Goal: Transaction & Acquisition: Purchase product/service

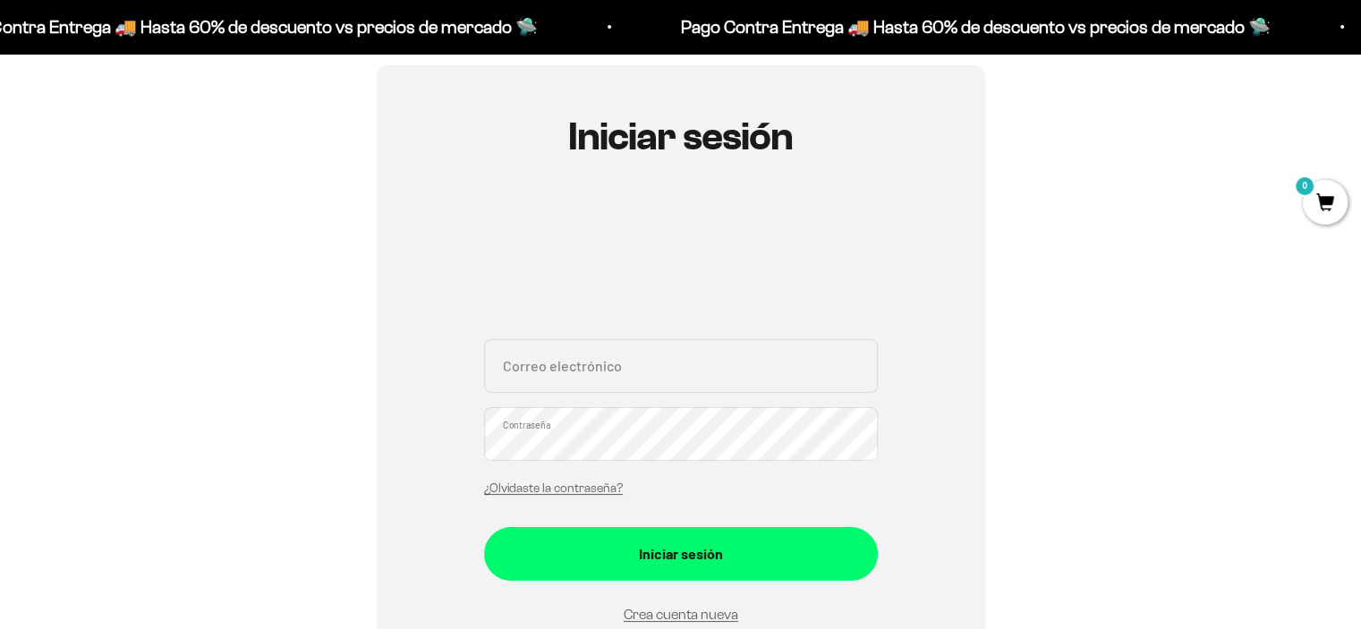
scroll to position [268, 0]
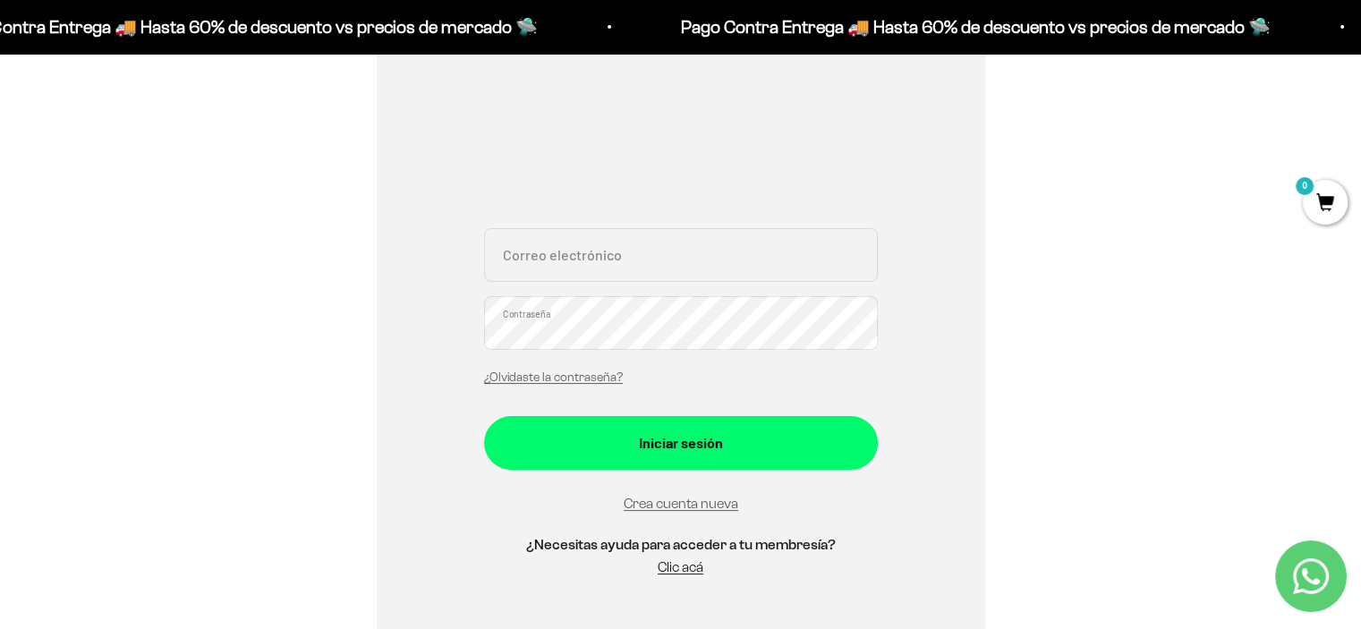
click at [563, 279] on input "Correo electrónico" at bounding box center [681, 255] width 394 height 54
type input "acostamcamila@hotmail.com"
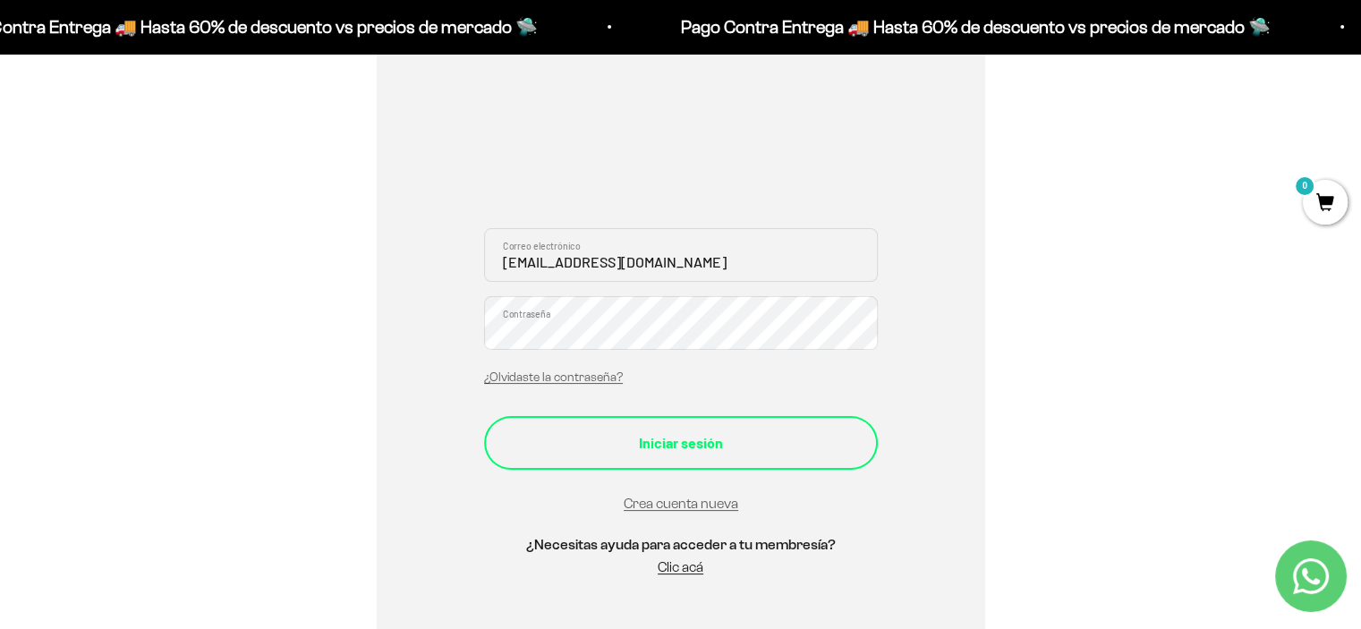
click at [651, 427] on button "Iniciar sesión" at bounding box center [681, 443] width 394 height 54
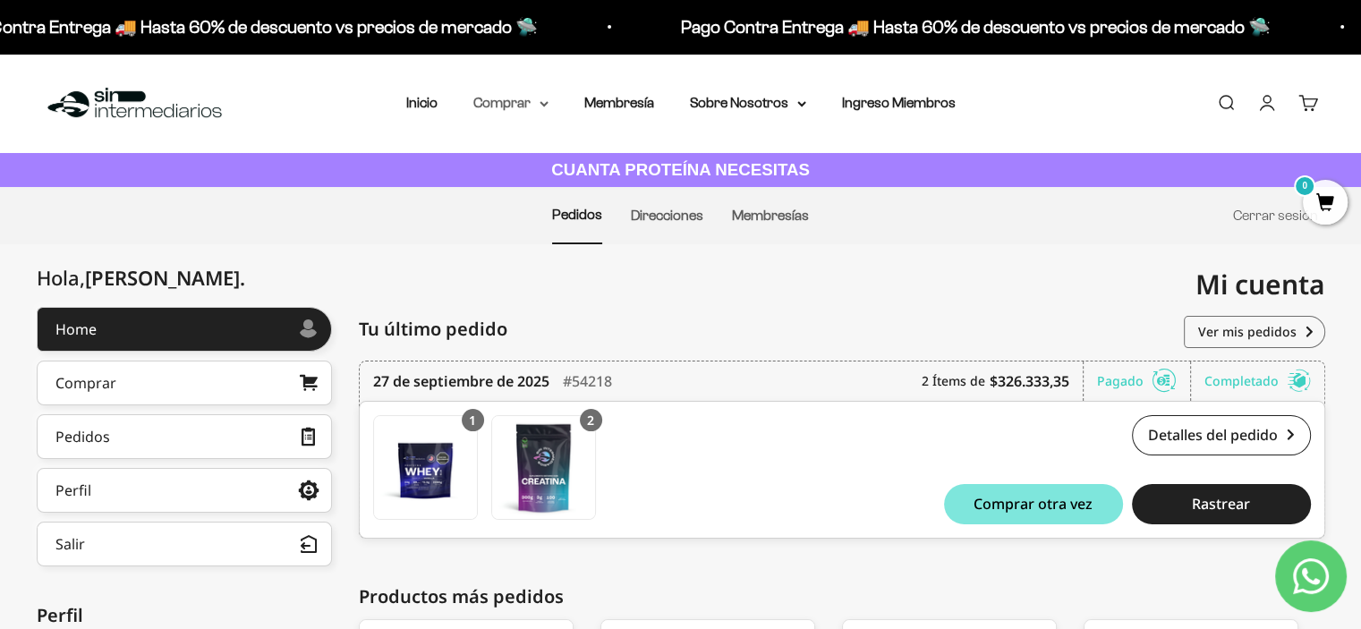
click at [536, 103] on summary "Comprar" at bounding box center [510, 102] width 75 height 23
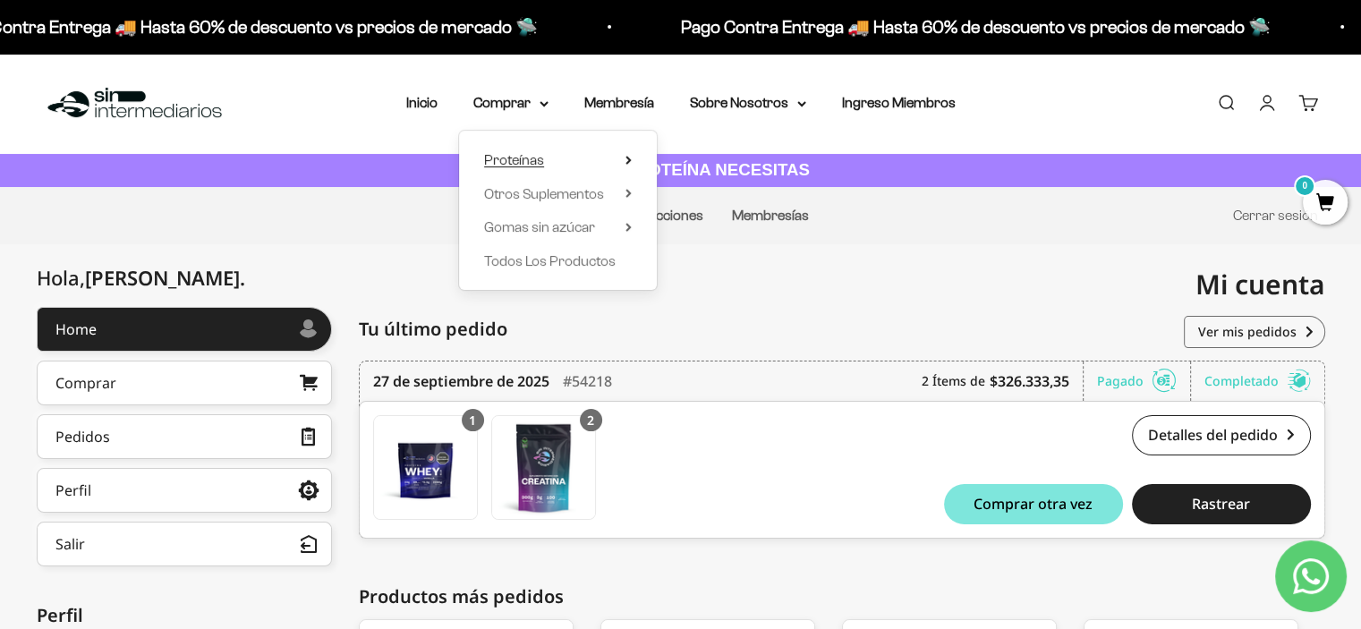
click at [631, 157] on icon at bounding box center [628, 160] width 6 height 9
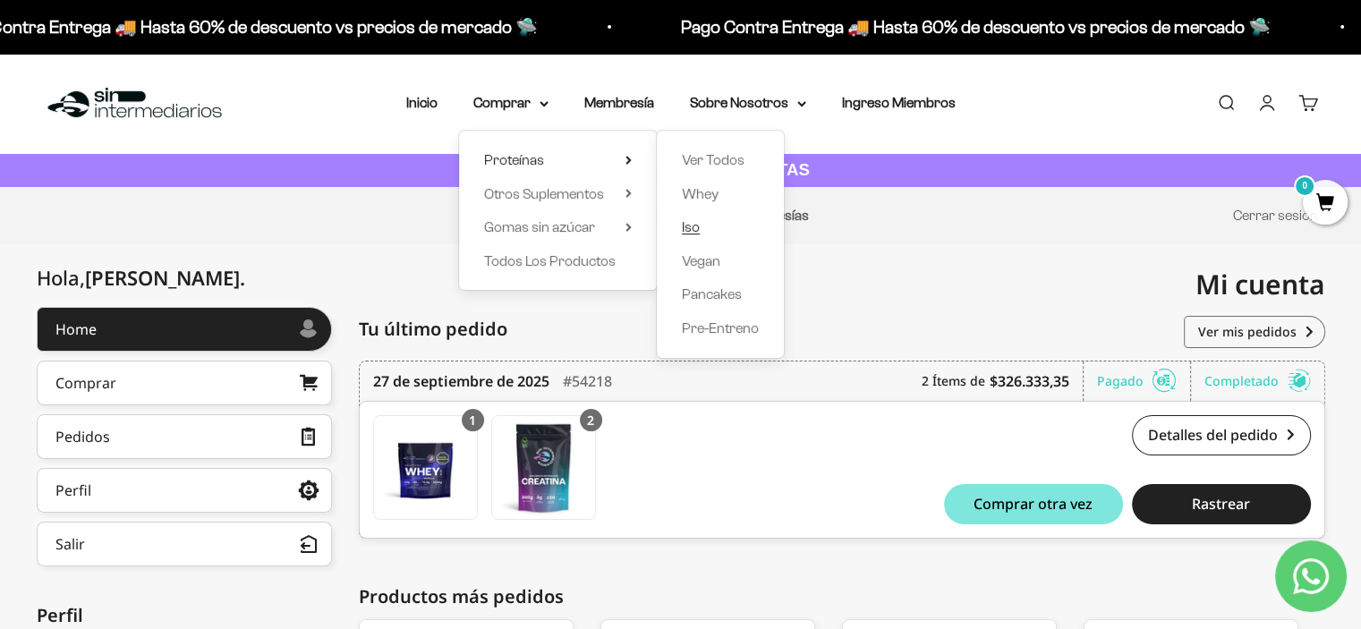
click at [692, 226] on span "Iso" at bounding box center [691, 226] width 18 height 15
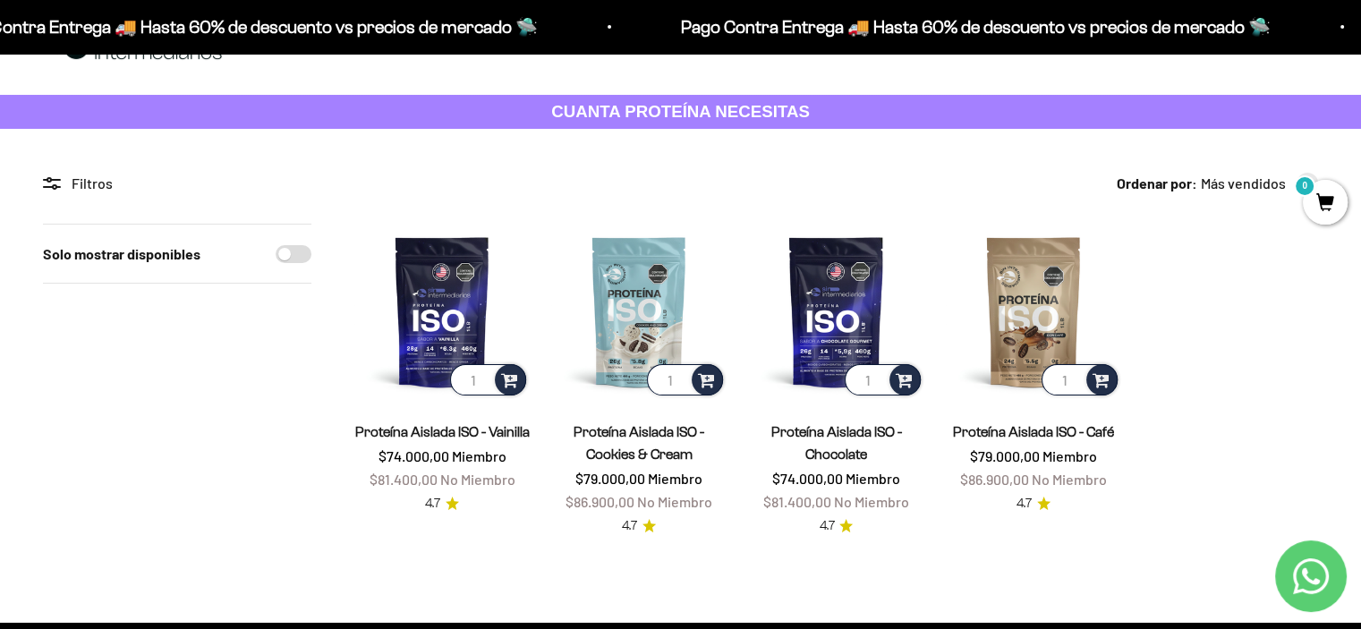
scroll to position [89, 0]
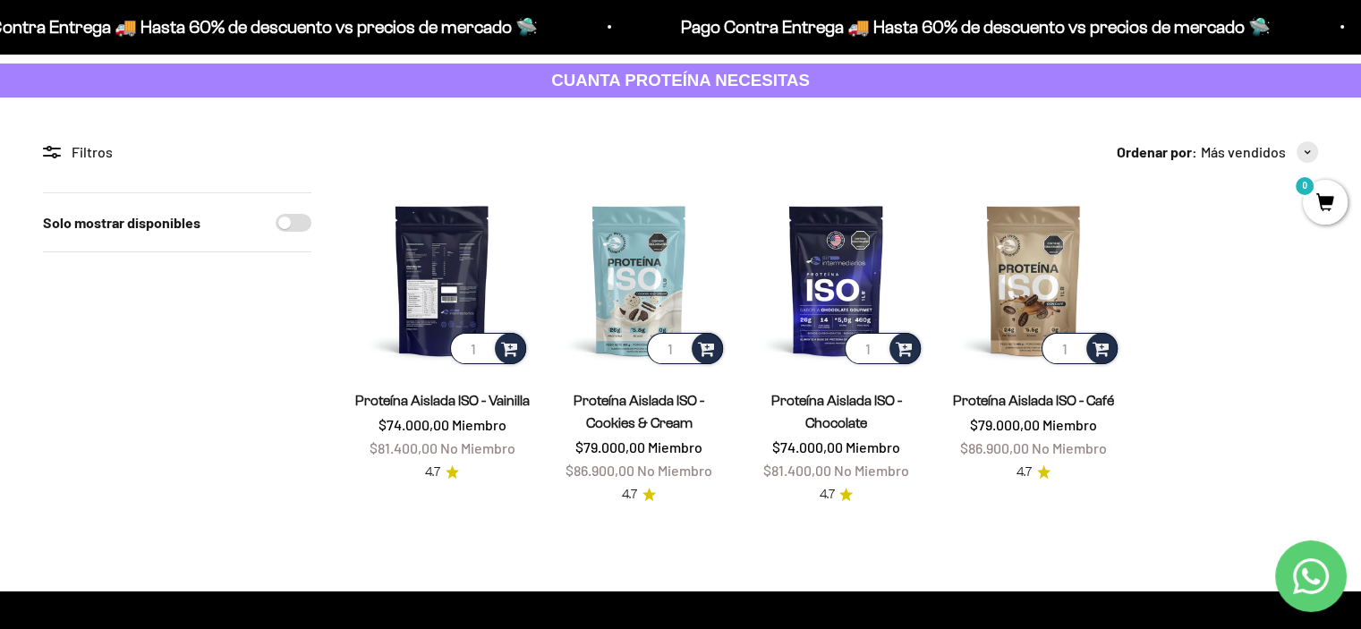
click at [475, 264] on img at bounding box center [441, 279] width 175 height 175
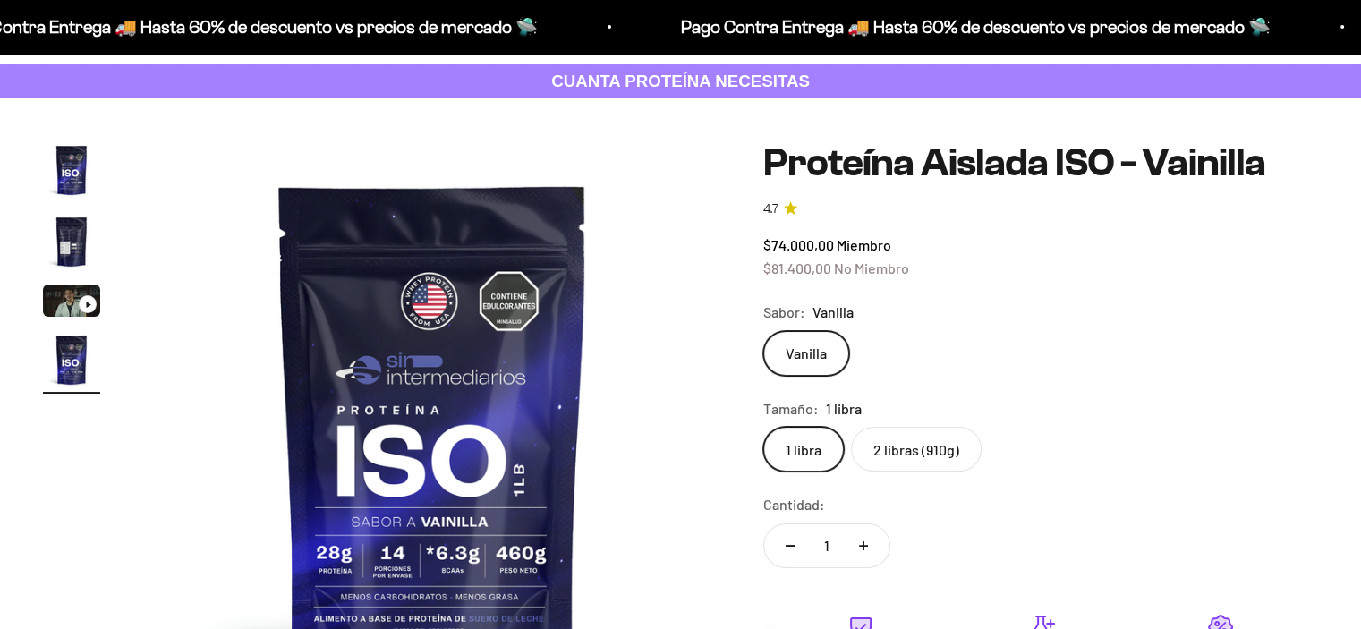
scroll to position [89, 0]
click at [923, 435] on label "2 libras (910g)" at bounding box center [916, 448] width 131 height 45
click at [763, 426] on input "2 libras (910g)" at bounding box center [762, 425] width 1 height 1
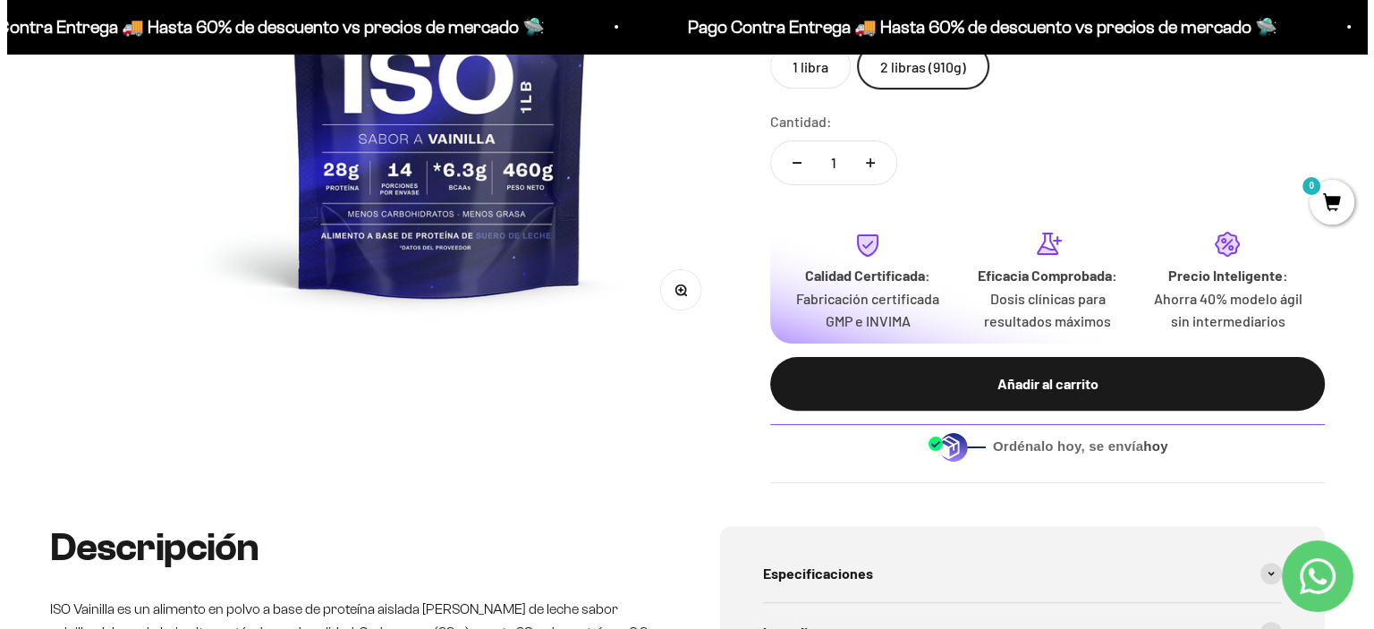
scroll to position [358, 0]
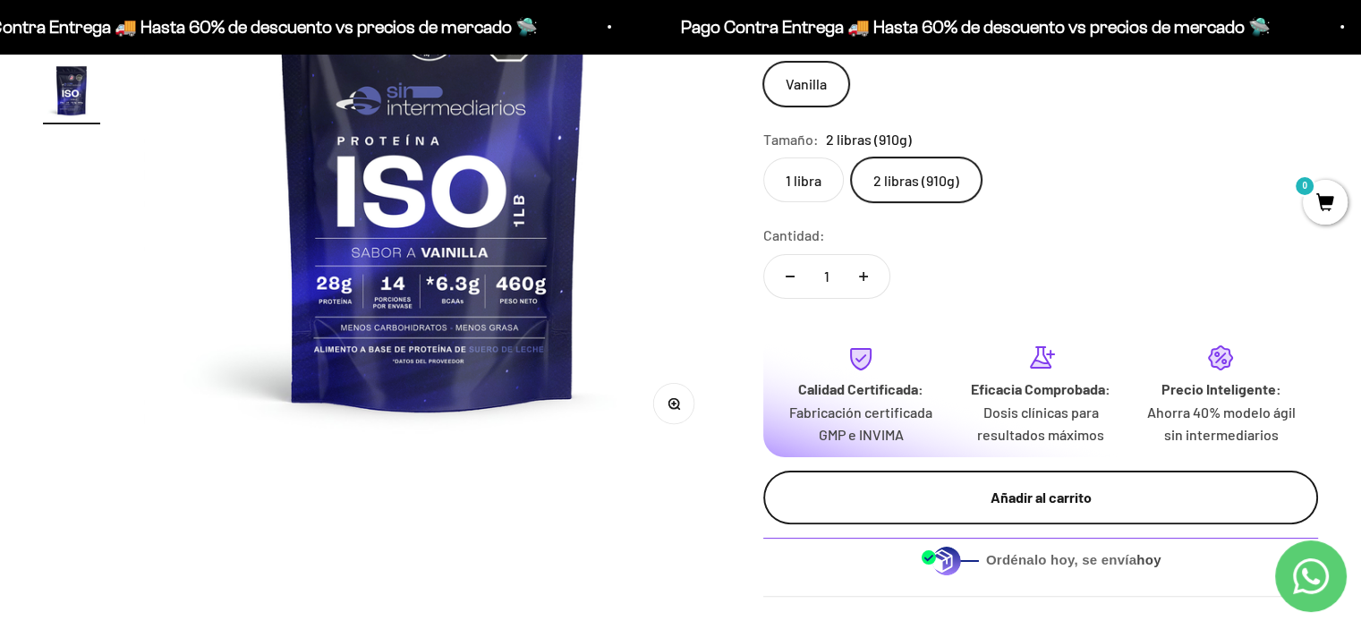
click at [935, 494] on div "Añadir al carrito" at bounding box center [1040, 497] width 483 height 23
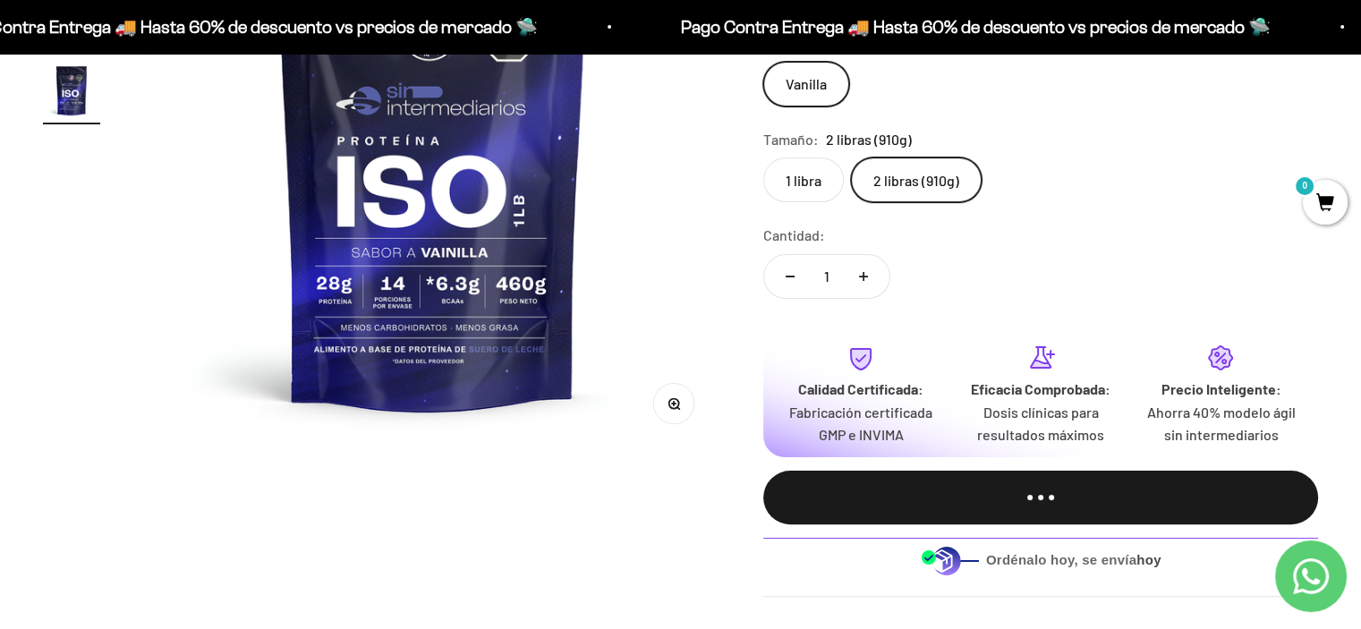
scroll to position [0, 1818]
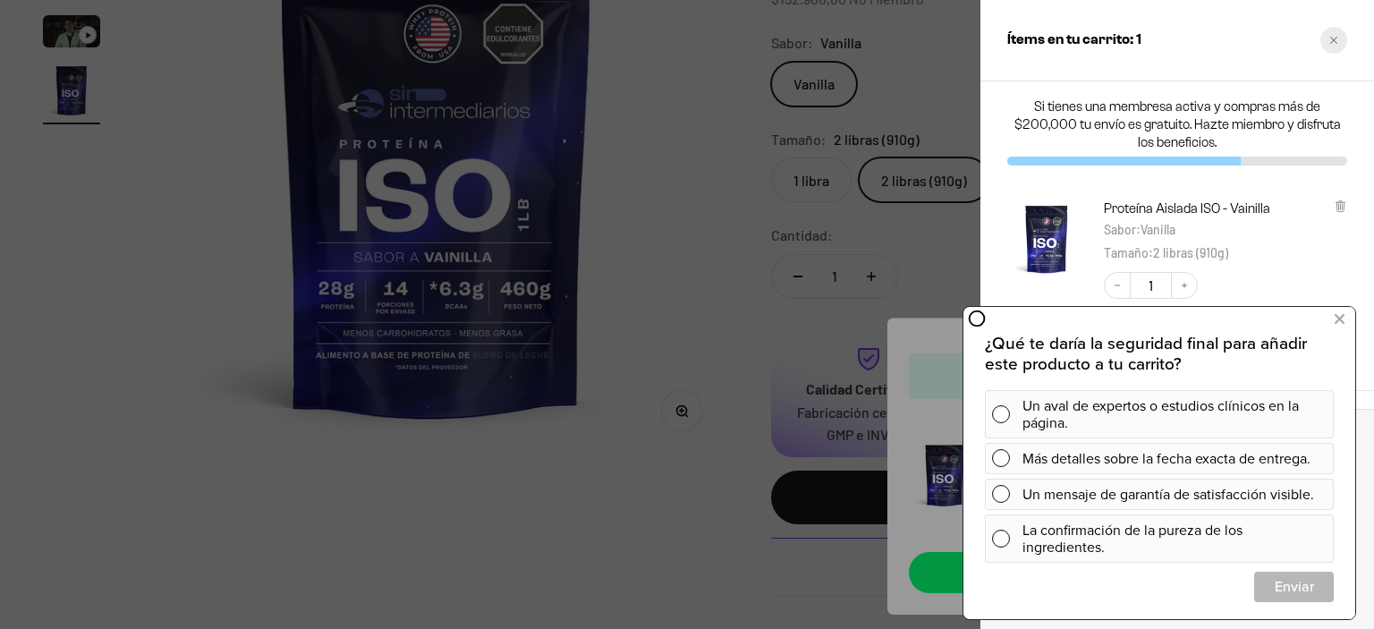
click at [1333, 45] on div "Close cart" at bounding box center [1334, 40] width 27 height 27
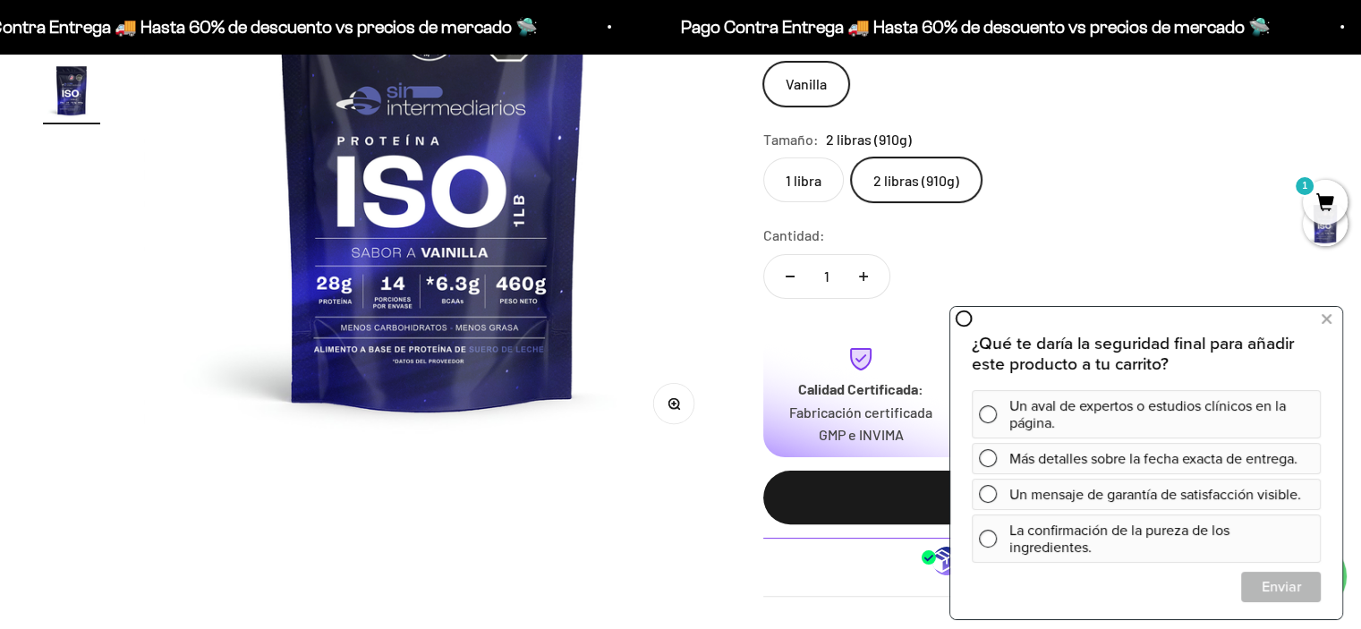
scroll to position [0, 0]
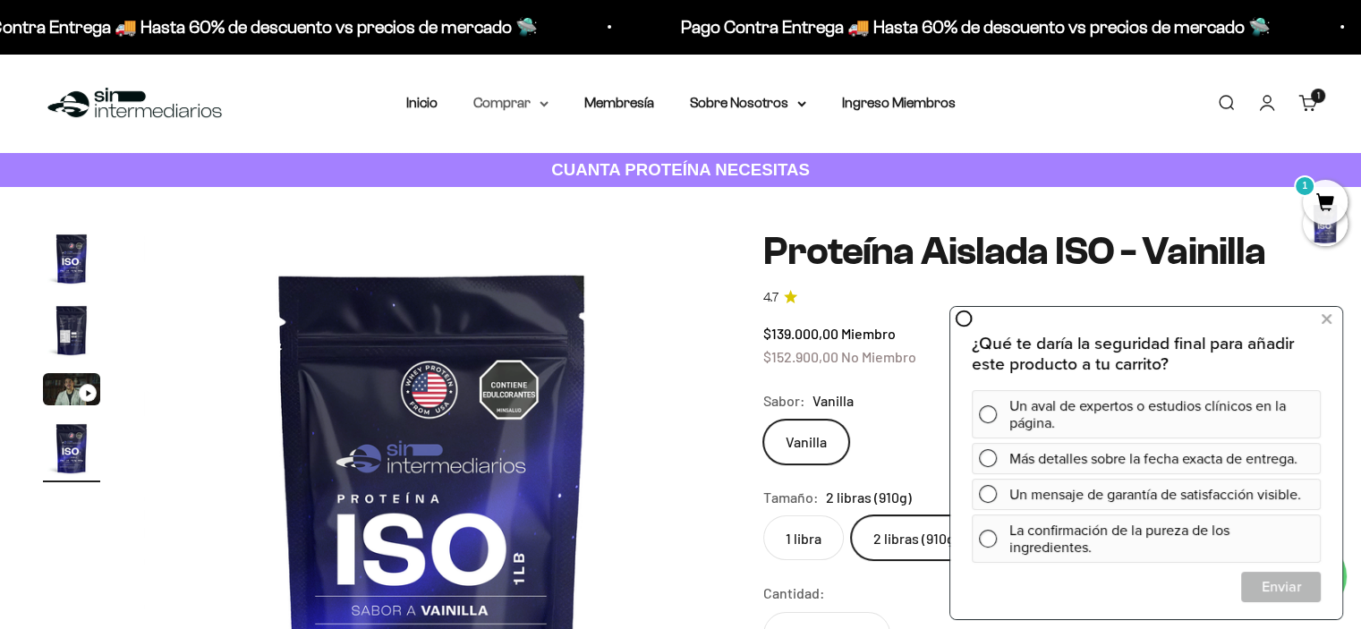
click at [530, 106] on summary "Comprar" at bounding box center [510, 102] width 75 height 23
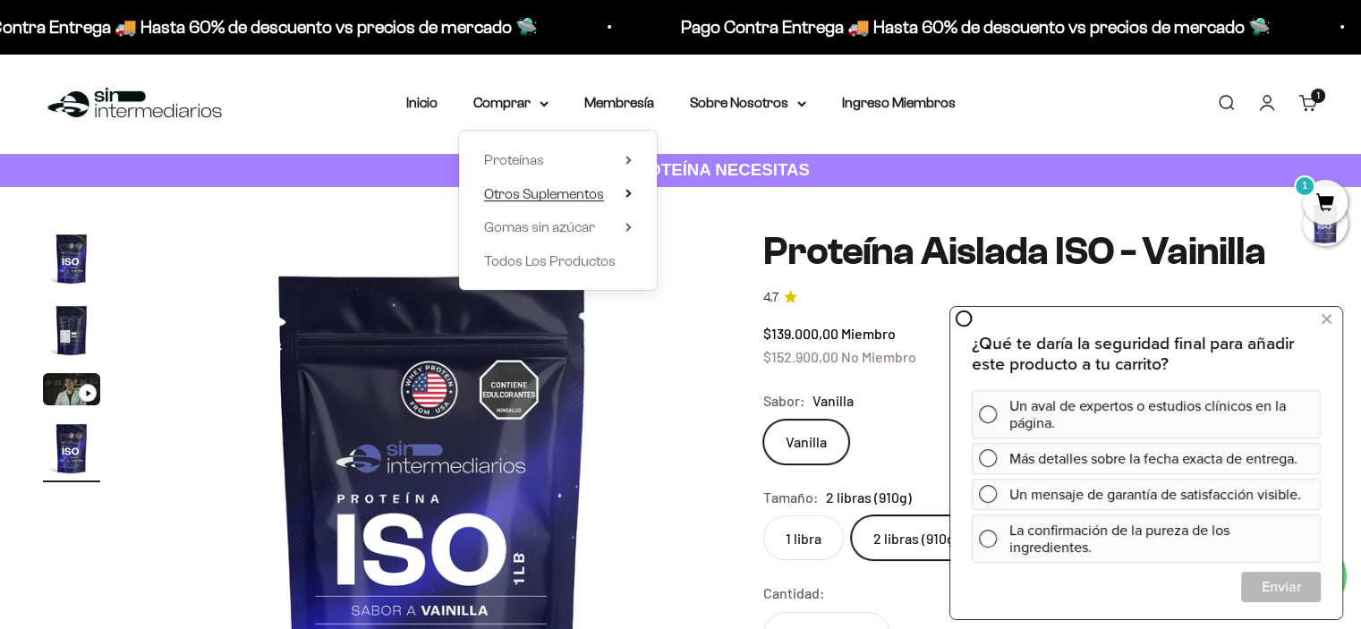
click at [590, 194] on span "Otros Suplementos" at bounding box center [544, 193] width 120 height 15
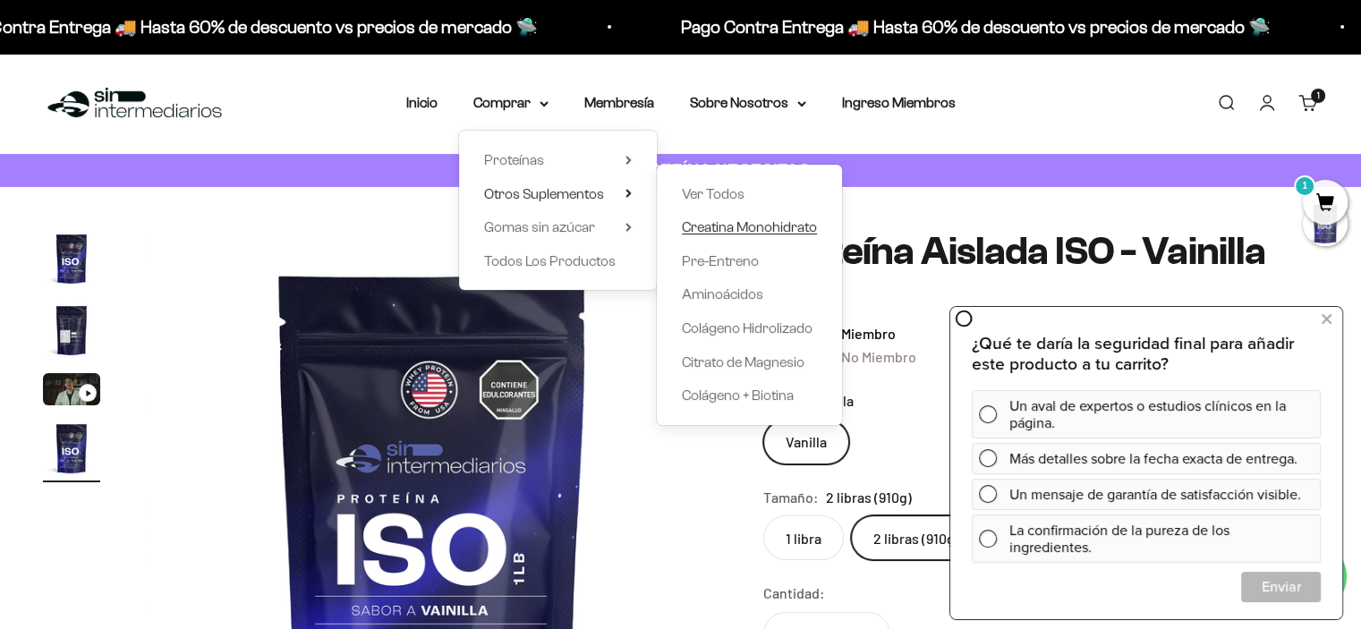
click at [732, 228] on span "Creatina Monohidrato" at bounding box center [749, 226] width 135 height 15
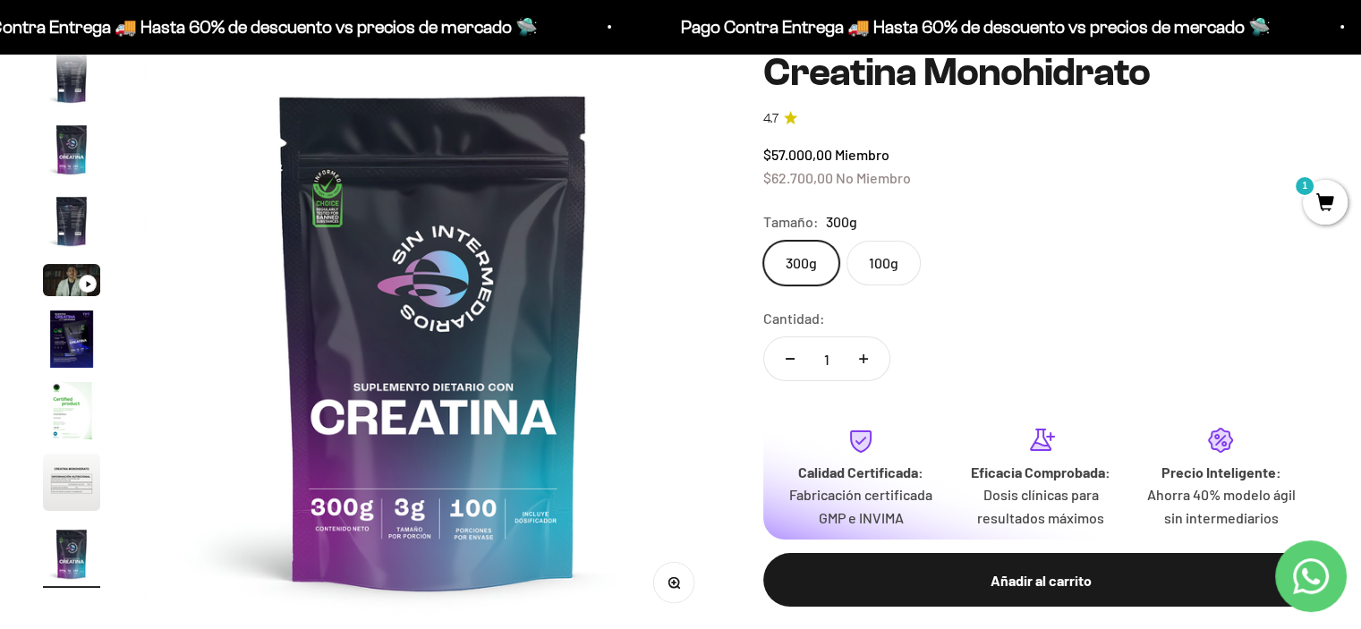
click at [876, 268] on label "100g" at bounding box center [883, 263] width 74 height 45
click at [763, 241] on input "100g" at bounding box center [762, 240] width 1 height 1
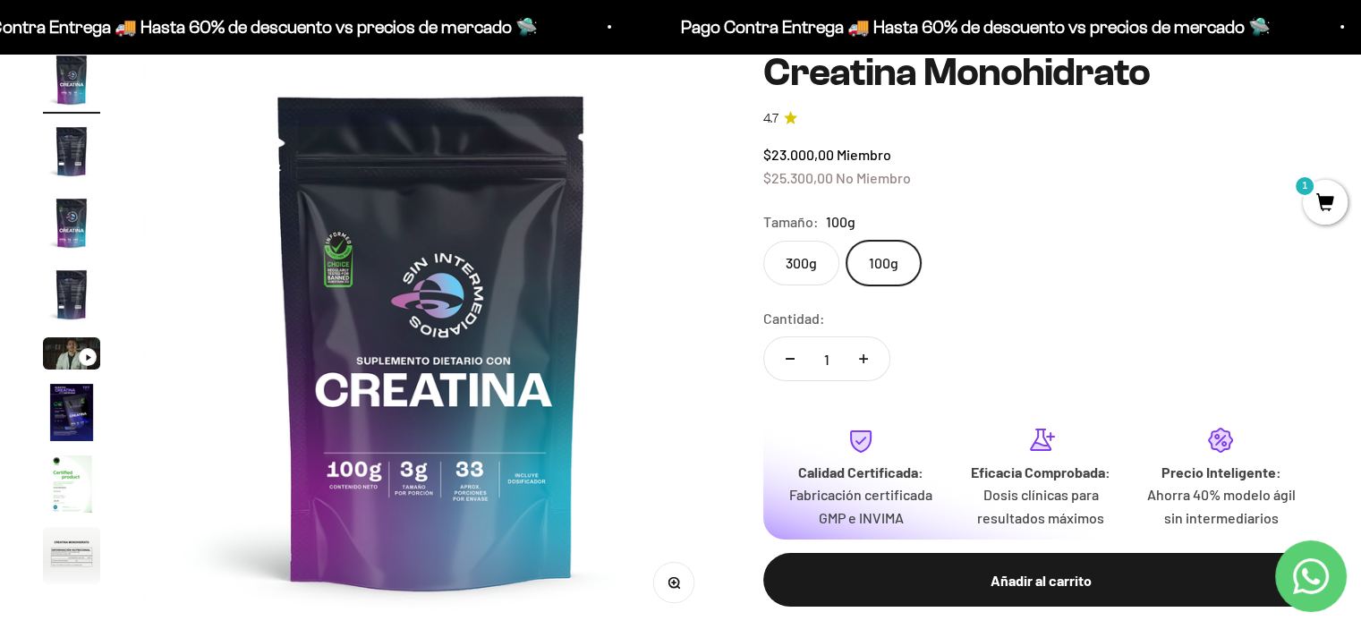
click at [802, 272] on label "300g" at bounding box center [801, 263] width 76 height 45
click at [763, 241] on input "300g" at bounding box center [762, 240] width 1 height 1
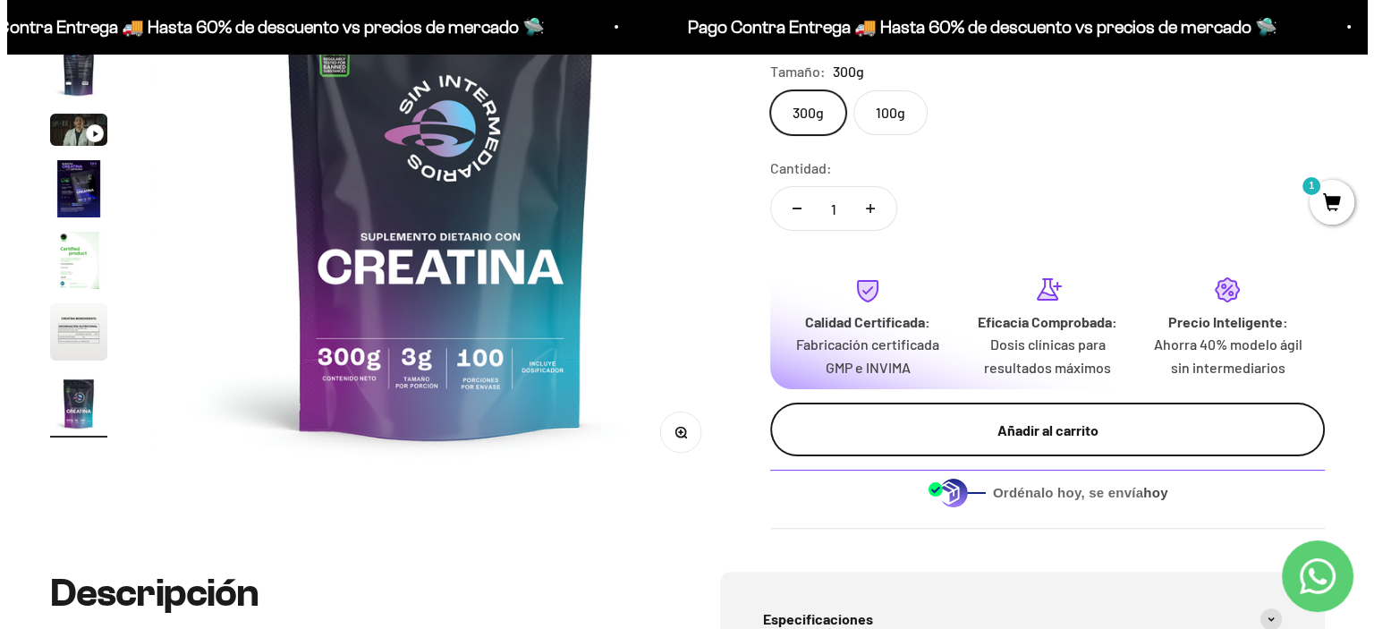
scroll to position [358, 0]
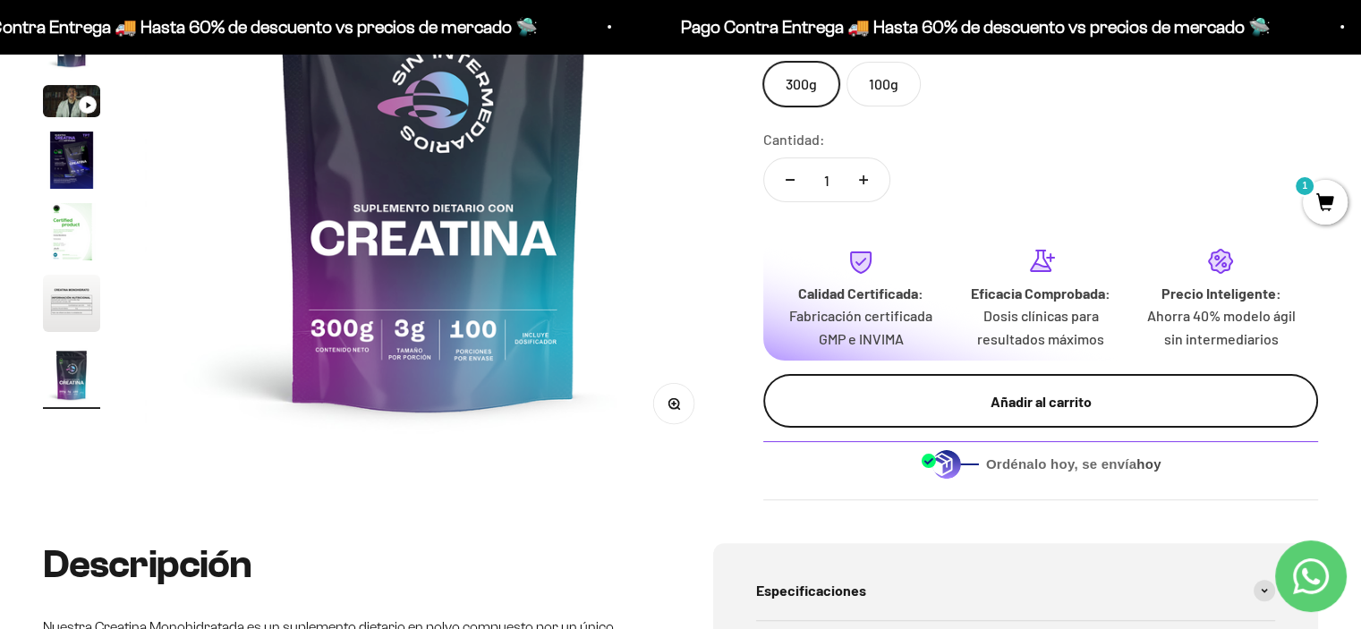
click at [1003, 402] on div "Añadir al carrito" at bounding box center [1040, 401] width 483 height 23
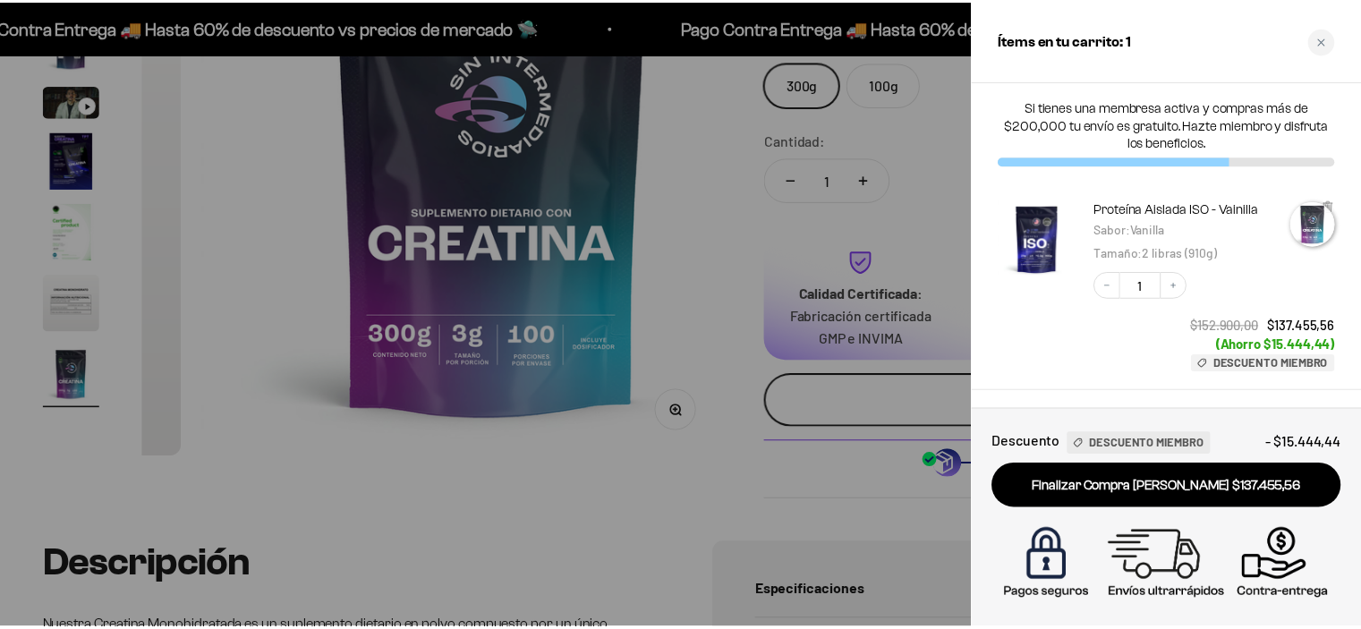
scroll to position [0, 4849]
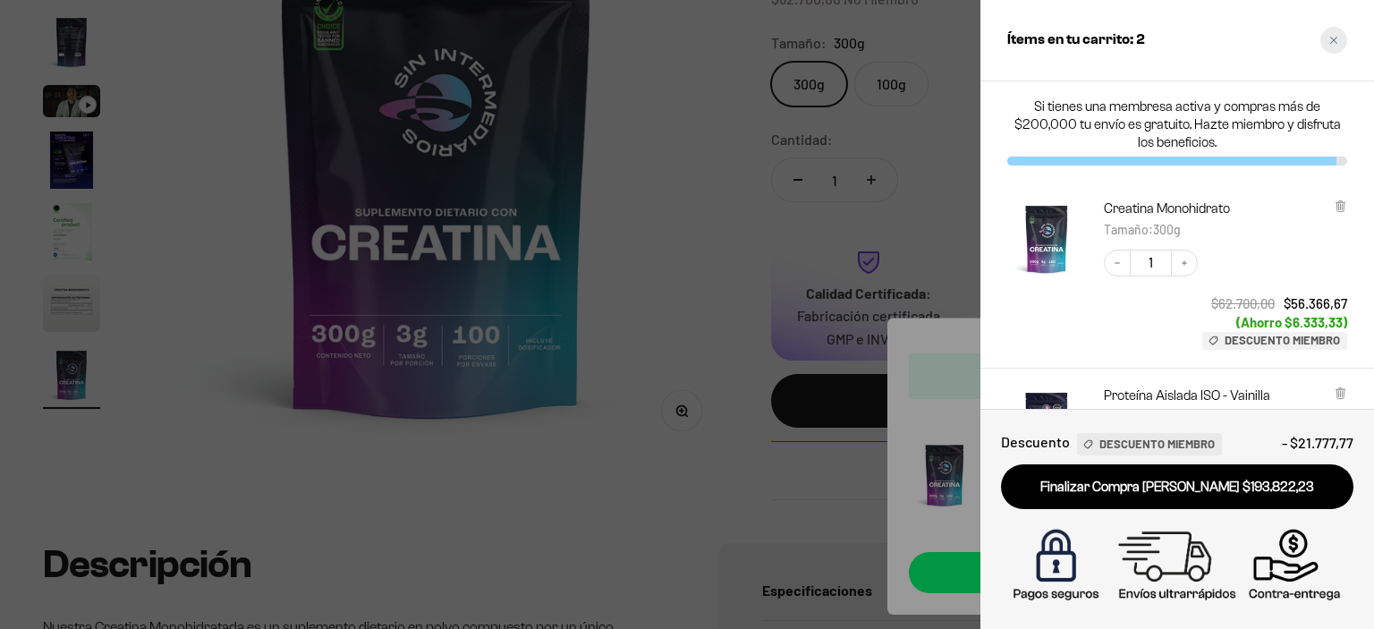
click at [1334, 31] on div "Close cart" at bounding box center [1334, 40] width 27 height 27
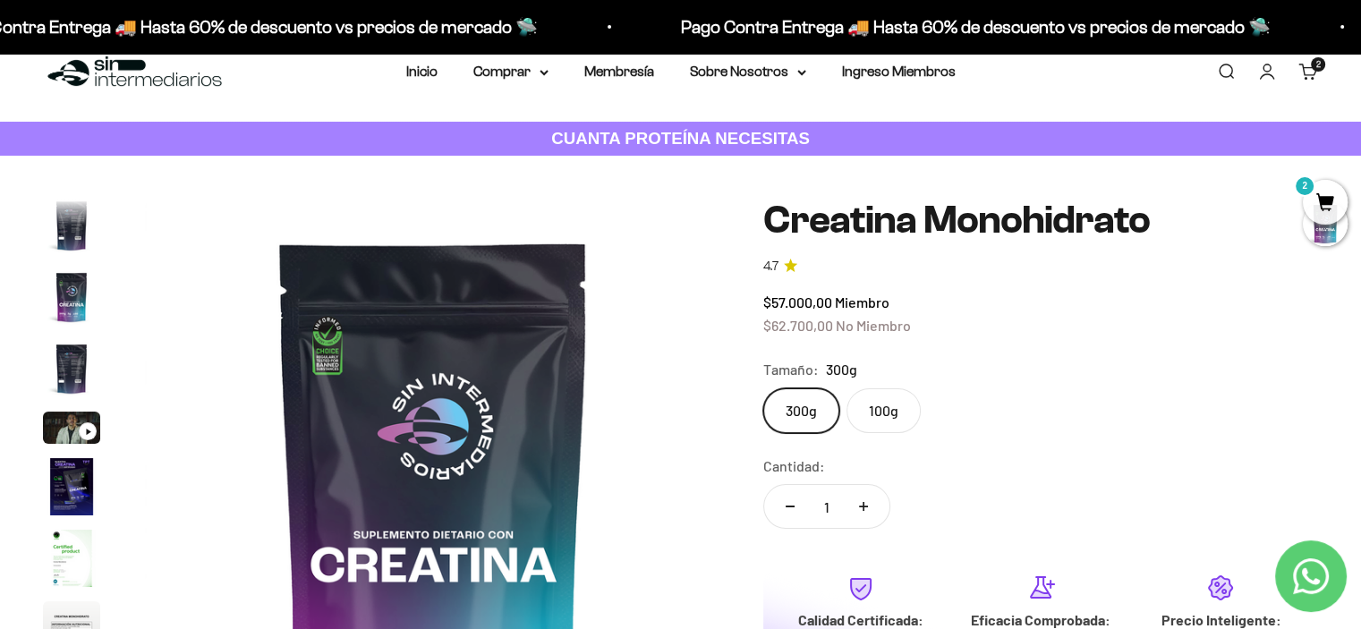
scroll to position [0, 0]
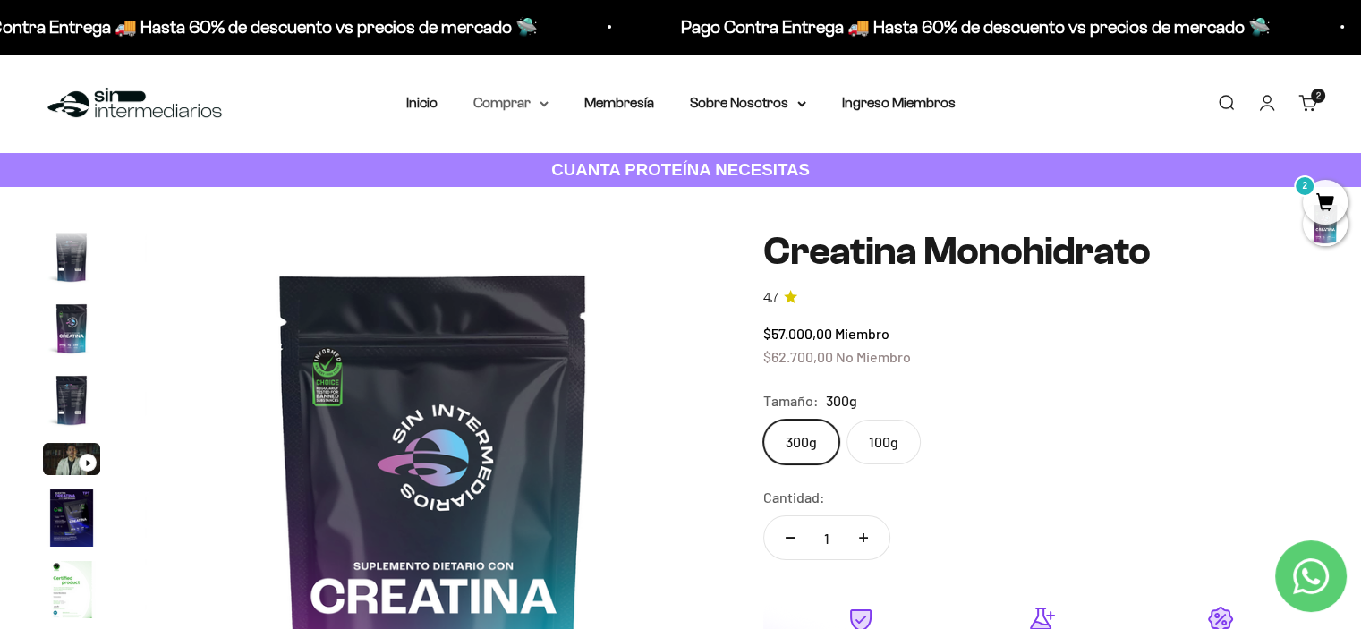
click at [545, 103] on icon at bounding box center [543, 104] width 7 height 4
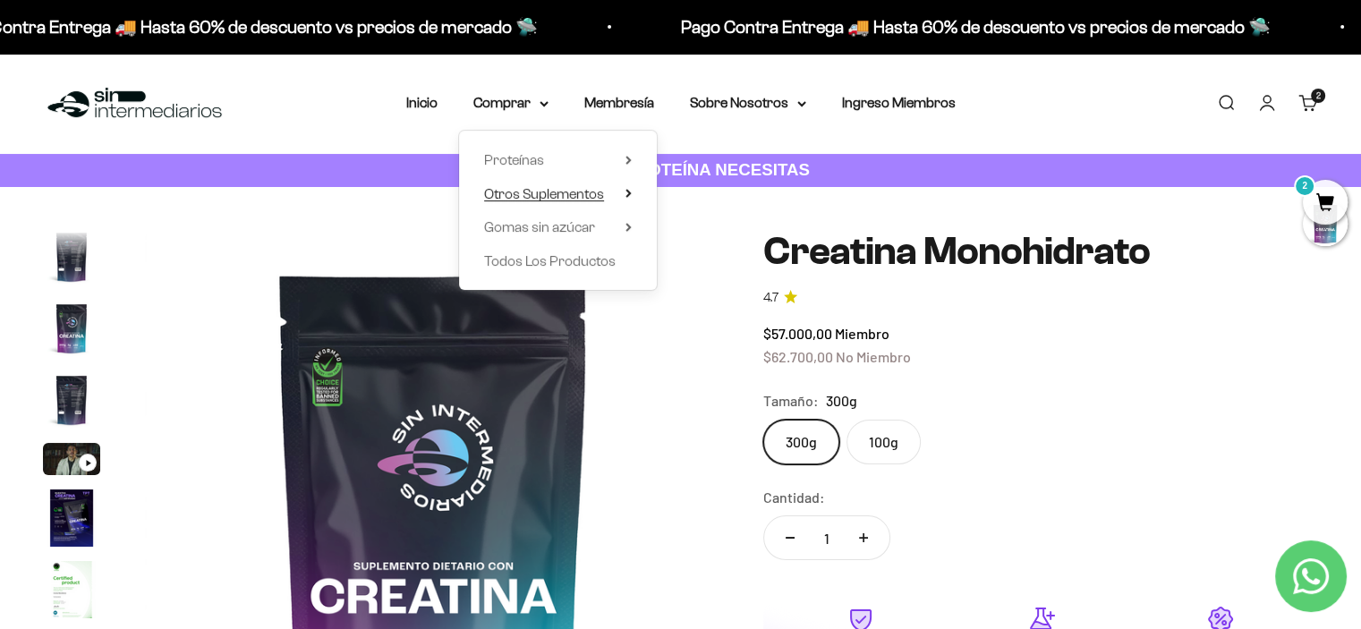
click at [621, 192] on summary "Otros Suplementos" at bounding box center [558, 194] width 148 height 23
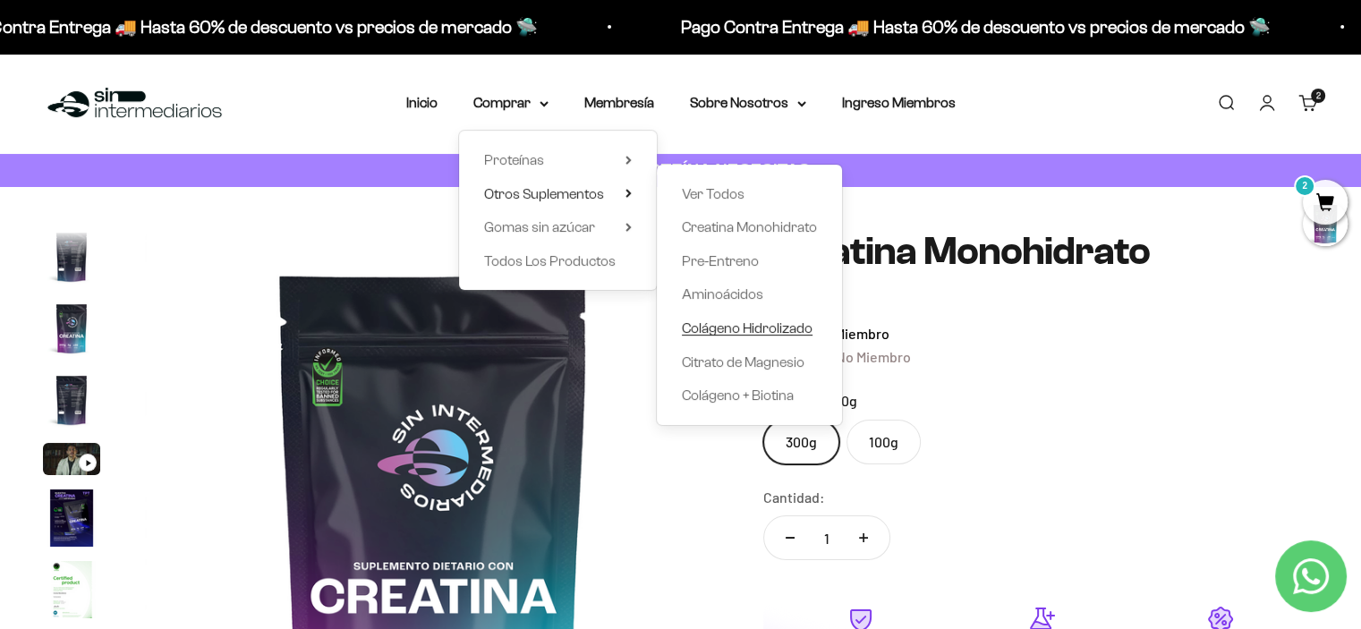
click at [713, 325] on span "Colágeno Hidrolizado" at bounding box center [747, 327] width 131 height 15
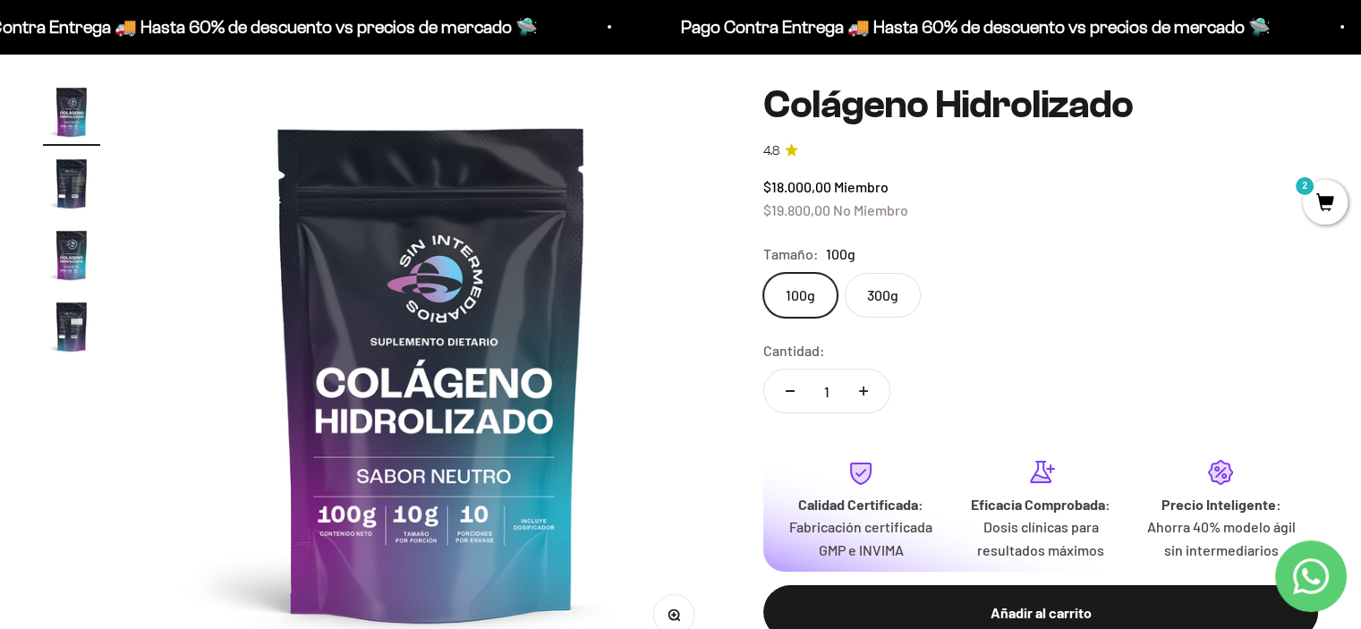
scroll to position [179, 0]
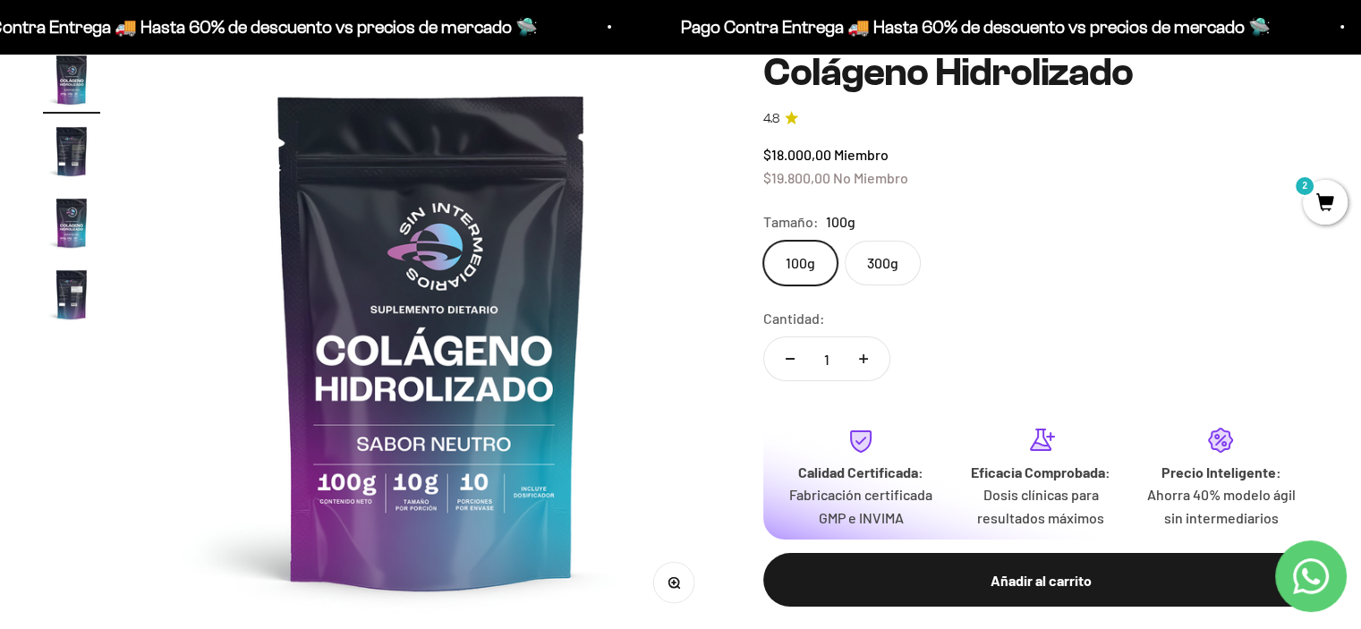
click at [883, 277] on label "300g" at bounding box center [883, 263] width 76 height 45
click at [763, 241] on input "300g" at bounding box center [762, 240] width 1 height 1
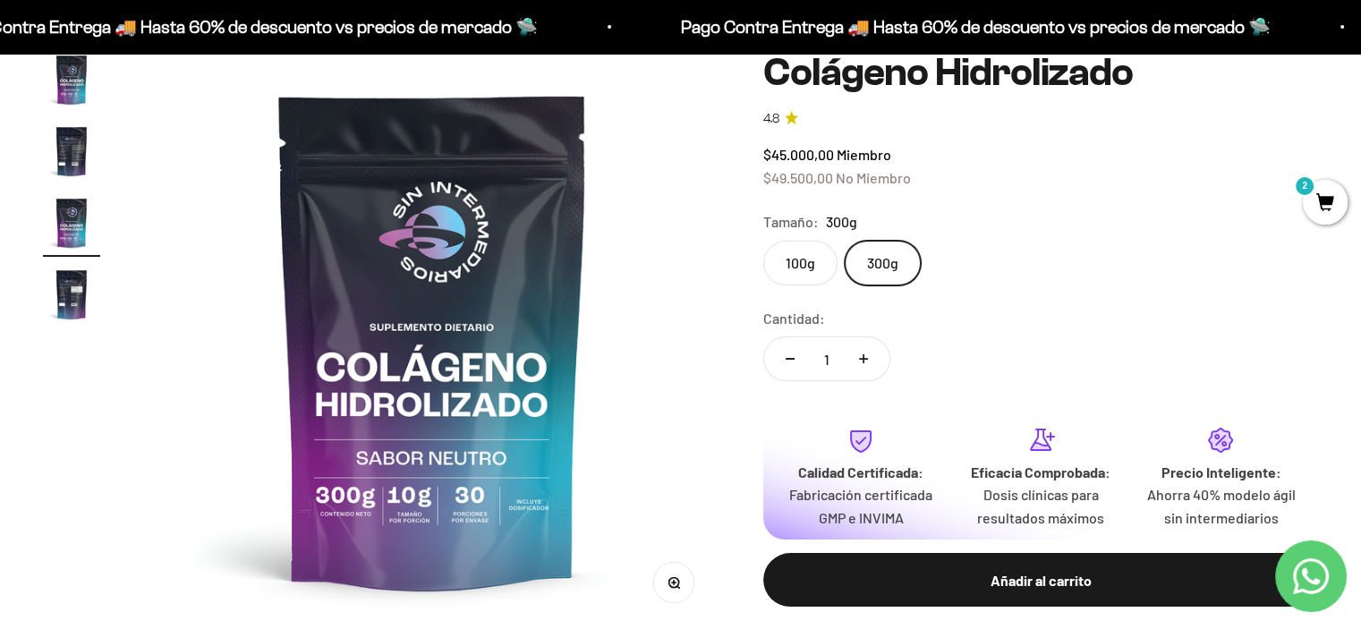
click at [796, 272] on label "100g" at bounding box center [800, 263] width 74 height 45
click at [763, 241] on input "100g" at bounding box center [762, 240] width 1 height 1
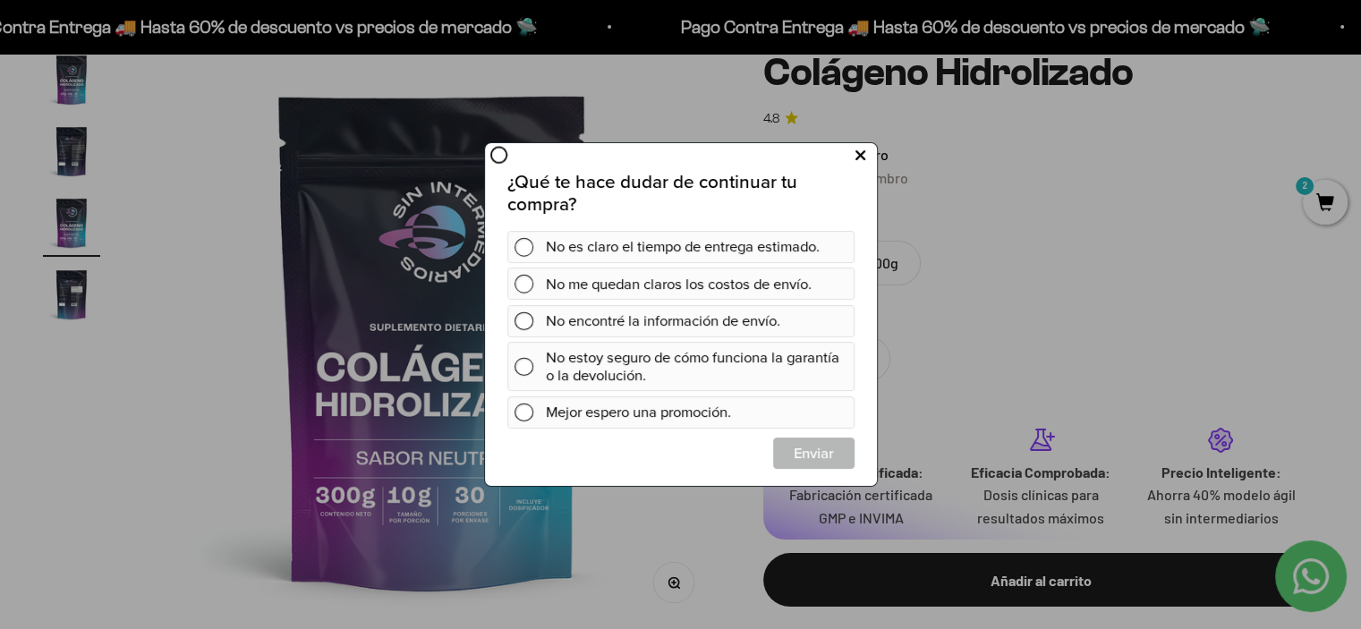
click at [858, 152] on icon at bounding box center [859, 155] width 10 height 24
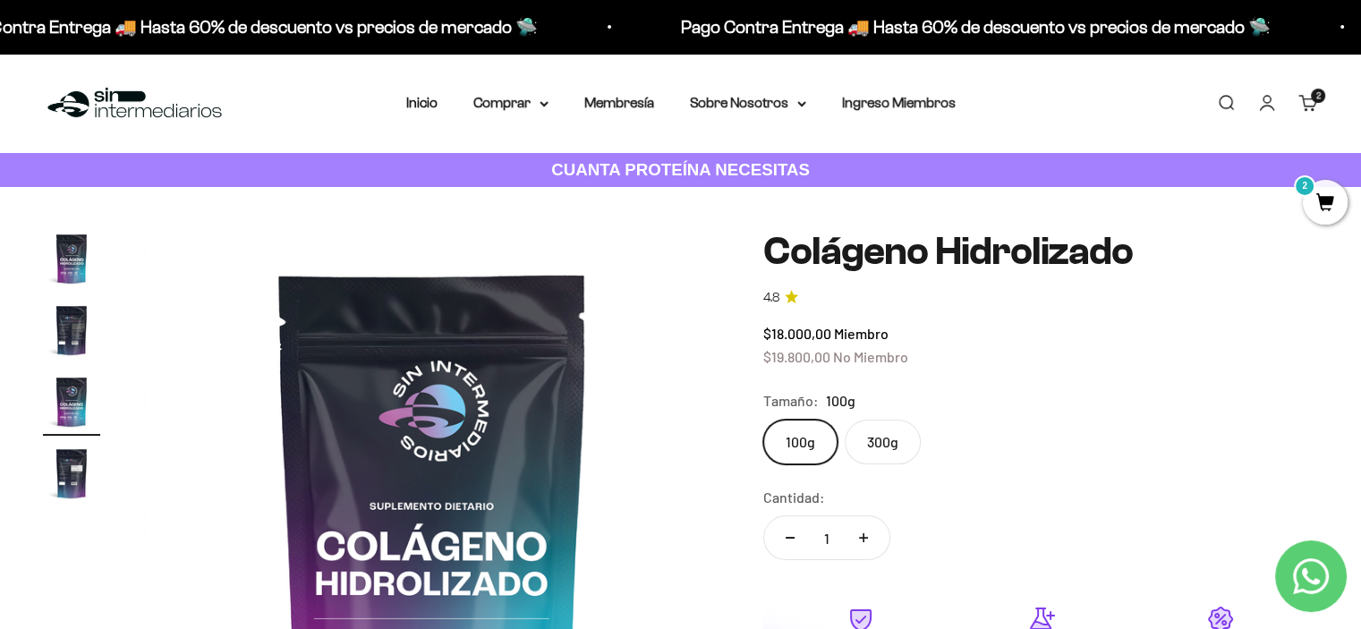
click at [1324, 200] on span "2" at bounding box center [1325, 202] width 45 height 45
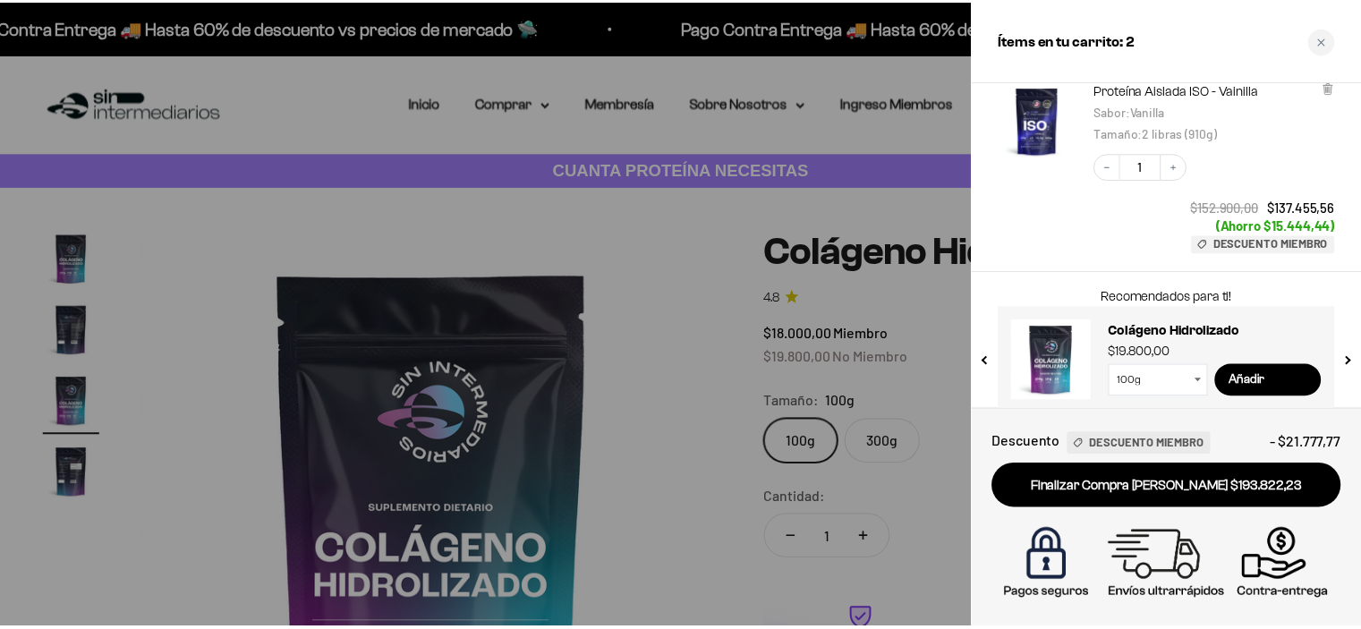
scroll to position [325, 0]
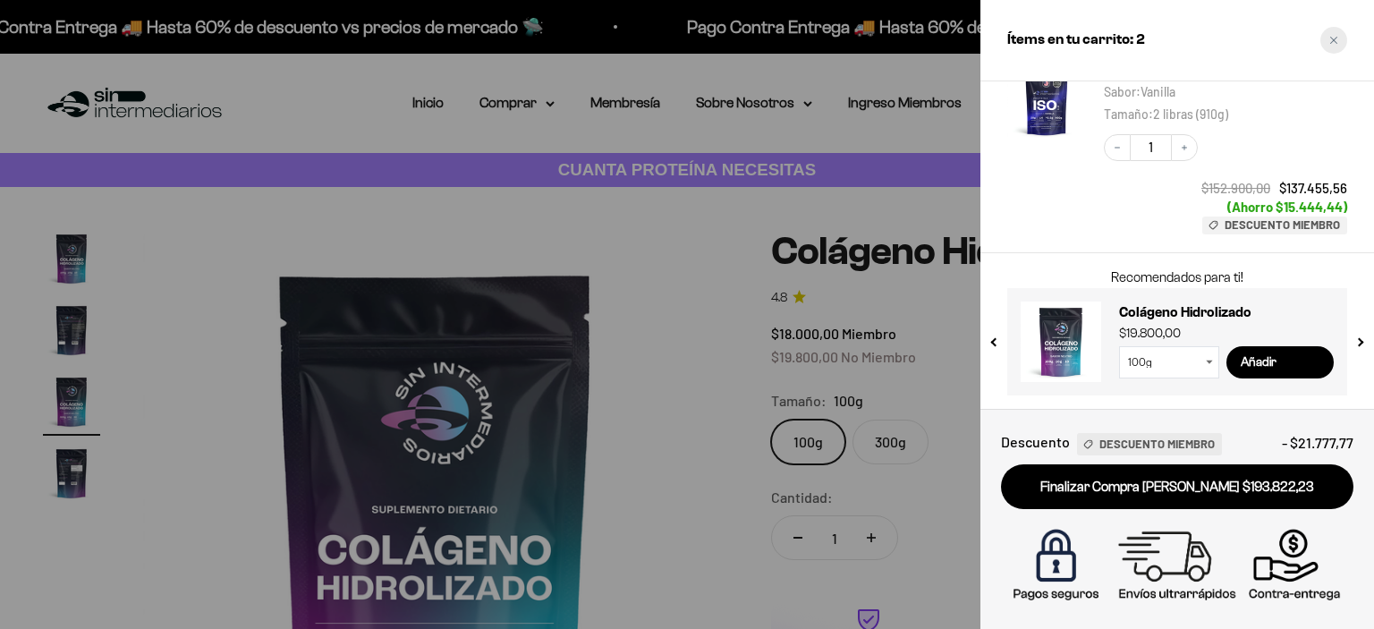
click at [1345, 35] on div "Close cart" at bounding box center [1334, 40] width 27 height 27
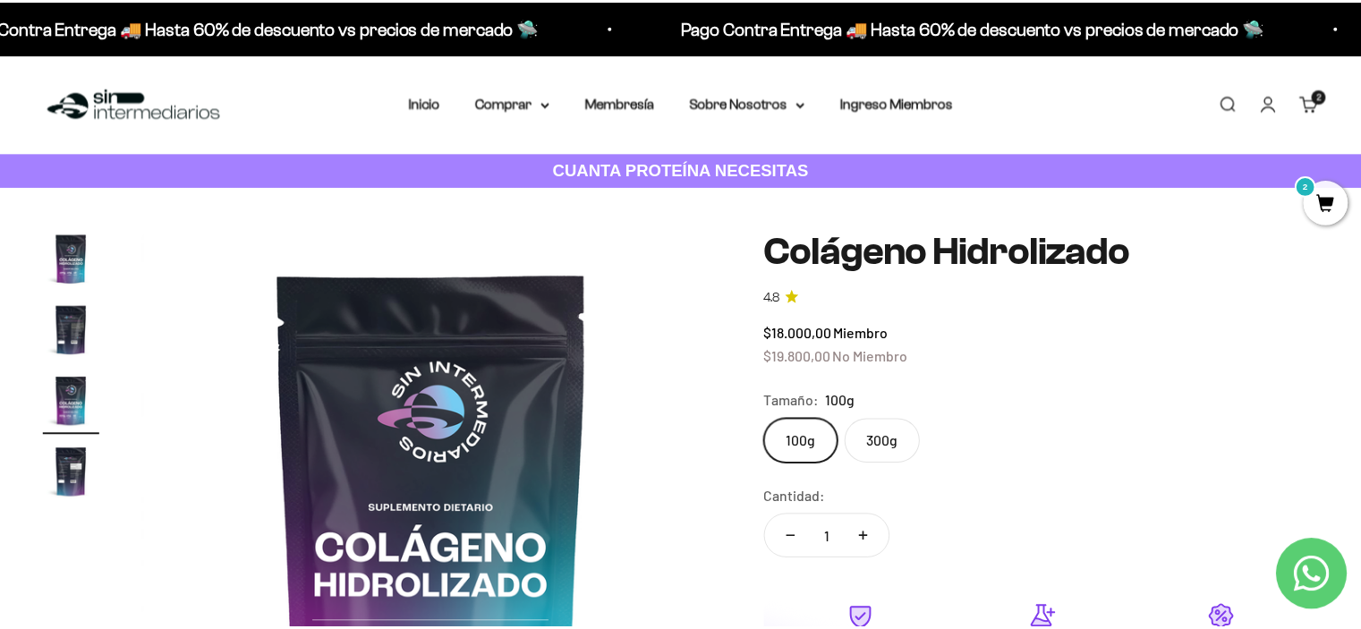
scroll to position [0, 1197]
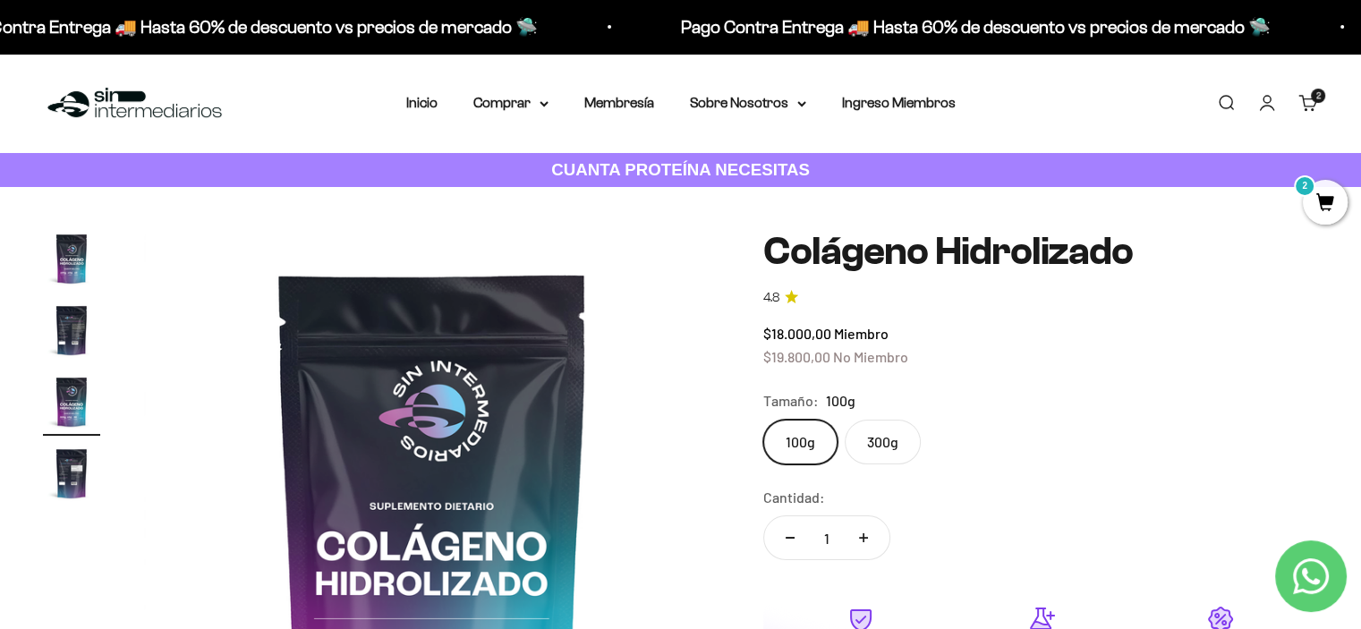
click at [883, 446] on label "300g" at bounding box center [883, 442] width 76 height 45
click at [763, 420] on input "300g" at bounding box center [762, 419] width 1 height 1
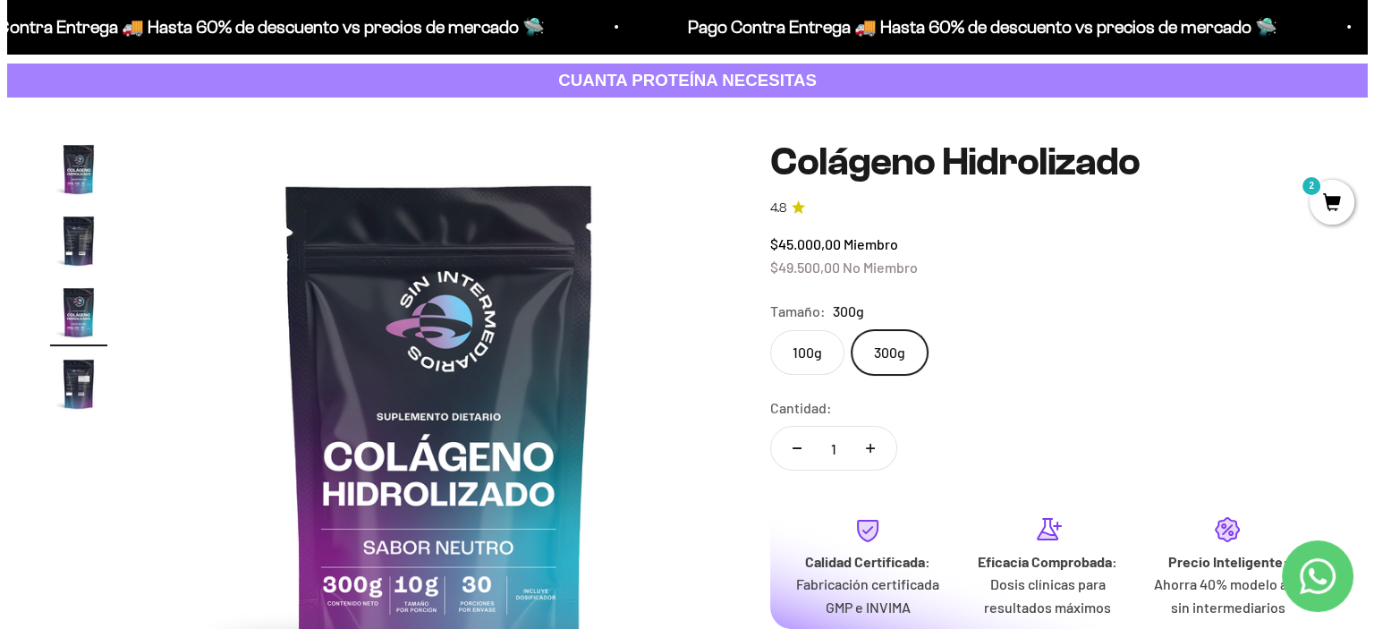
scroll to position [179, 0]
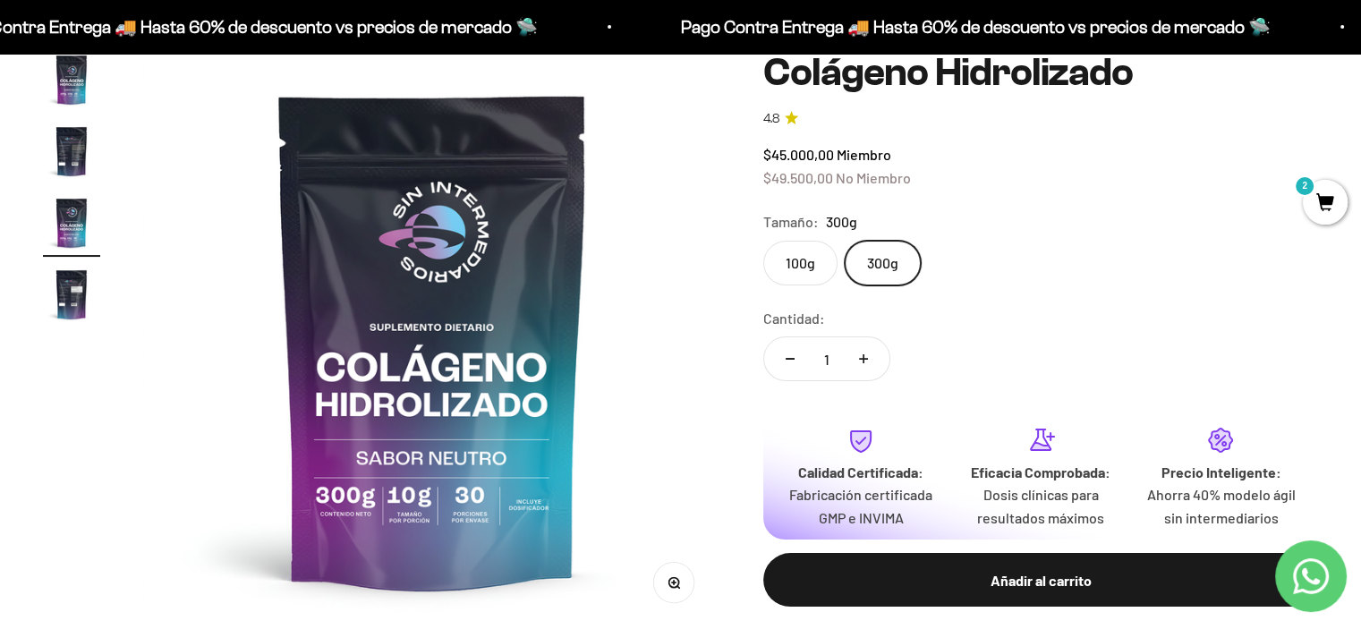
click at [822, 275] on label "100g" at bounding box center [800, 263] width 74 height 45
click at [763, 241] on input "100g" at bounding box center [762, 240] width 1 height 1
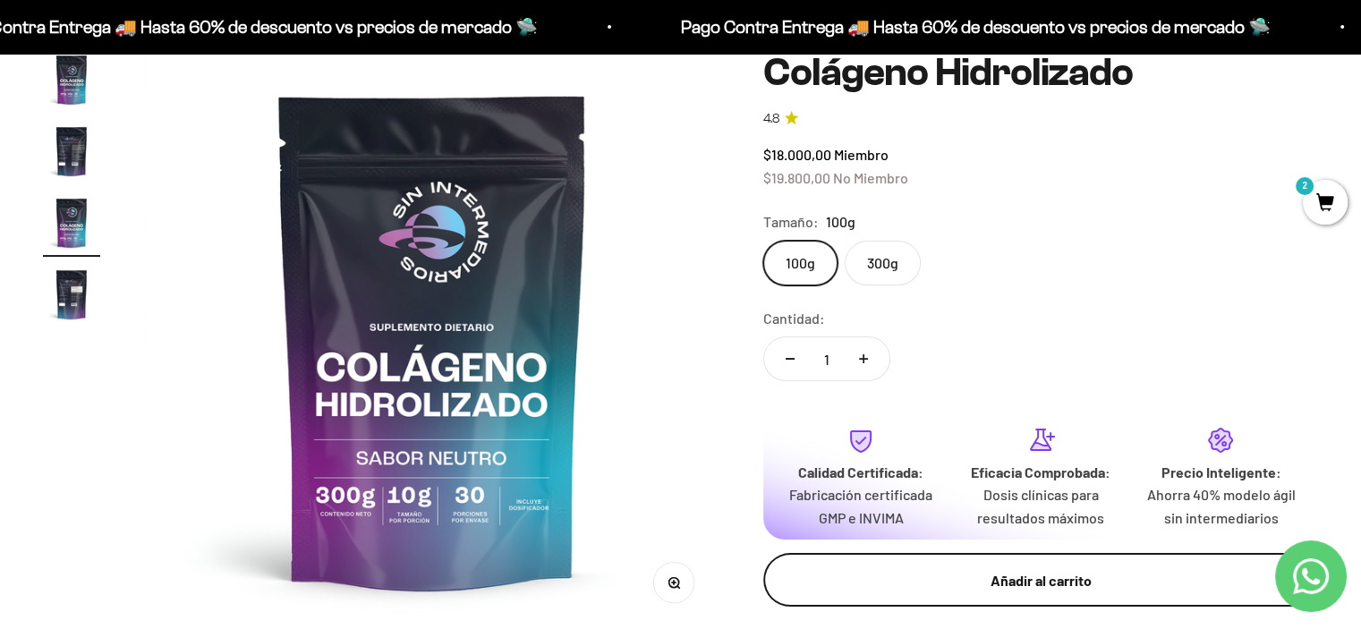
click at [943, 585] on div "Añadir al carrito" at bounding box center [1040, 580] width 483 height 23
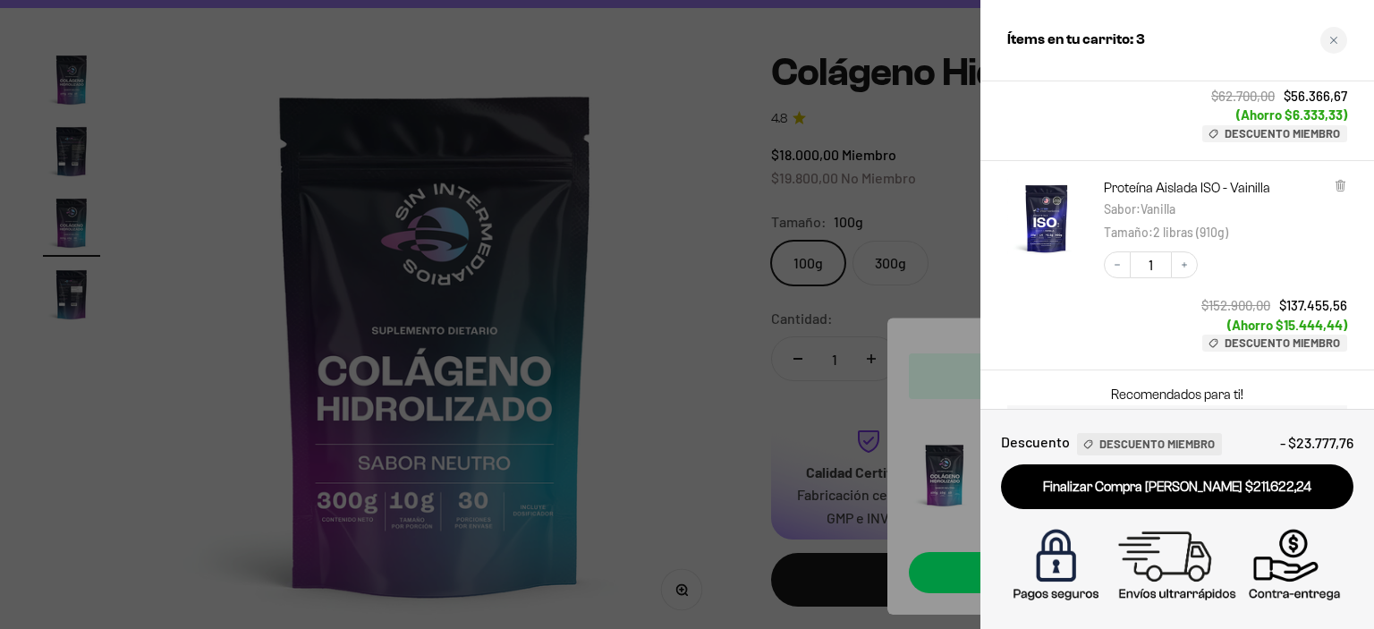
scroll to position [447, 0]
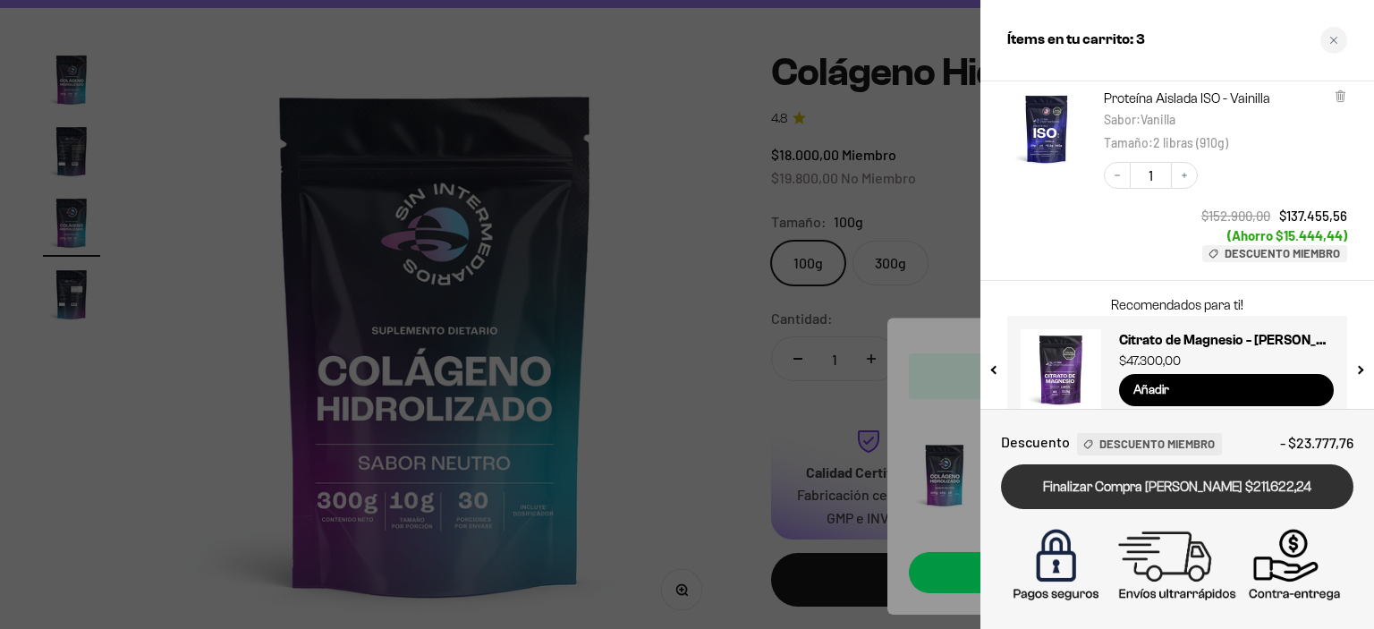
click at [1186, 494] on link "Finalizar Compra [PERSON_NAME] $211.622,24" at bounding box center [1177, 487] width 353 height 46
